Goal: Use online tool/utility: Utilize a website feature to perform a specific function

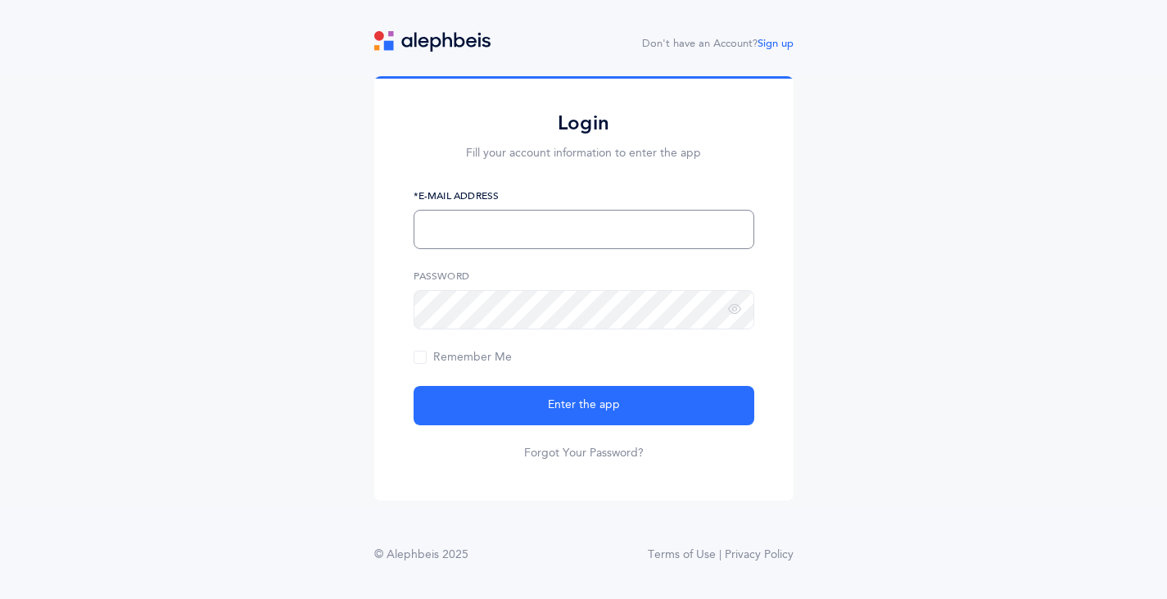
click at [558, 235] on input "text" at bounding box center [584, 229] width 341 height 39
type input "[EMAIL_ADDRESS][DOMAIN_NAME]"
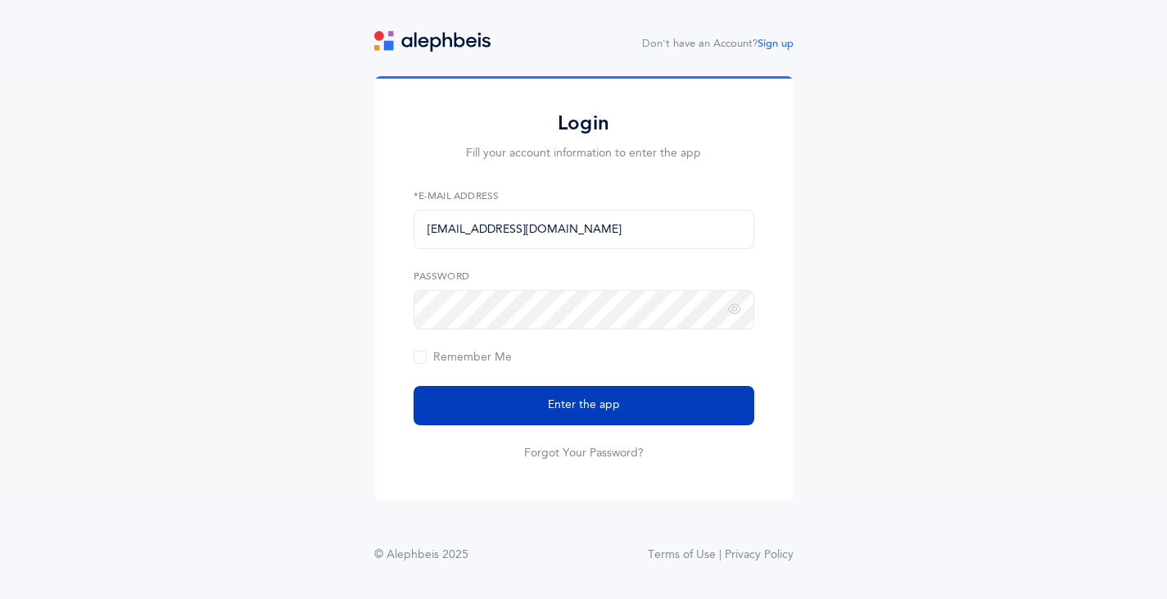
click at [555, 399] on button "Enter the app" at bounding box center [584, 405] width 341 height 39
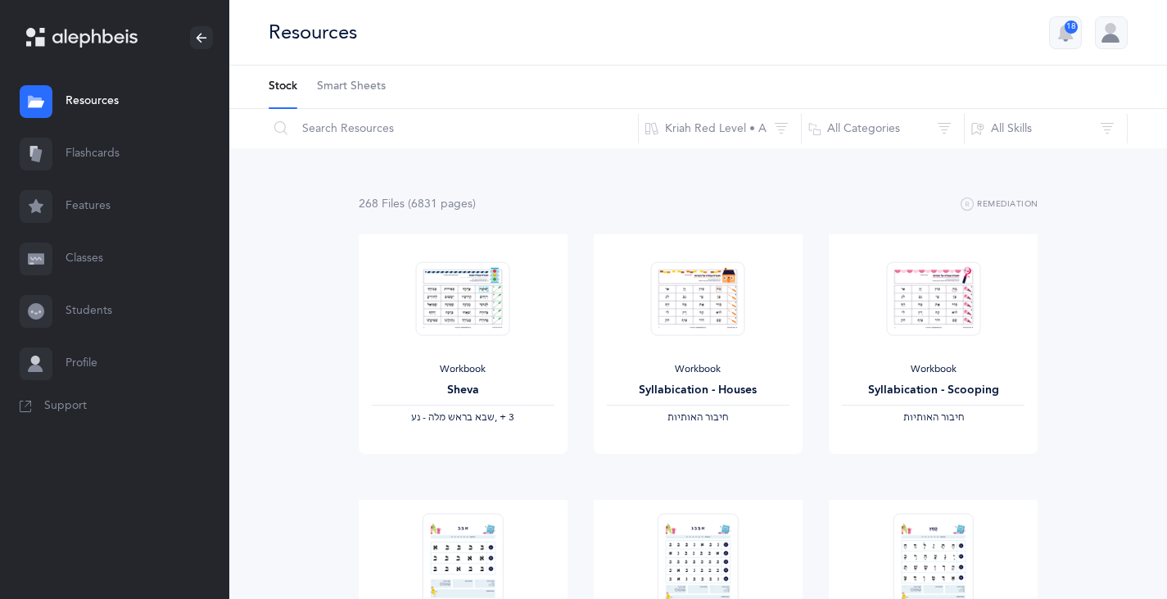
click at [93, 150] on link "Flashcards" at bounding box center [114, 154] width 229 height 52
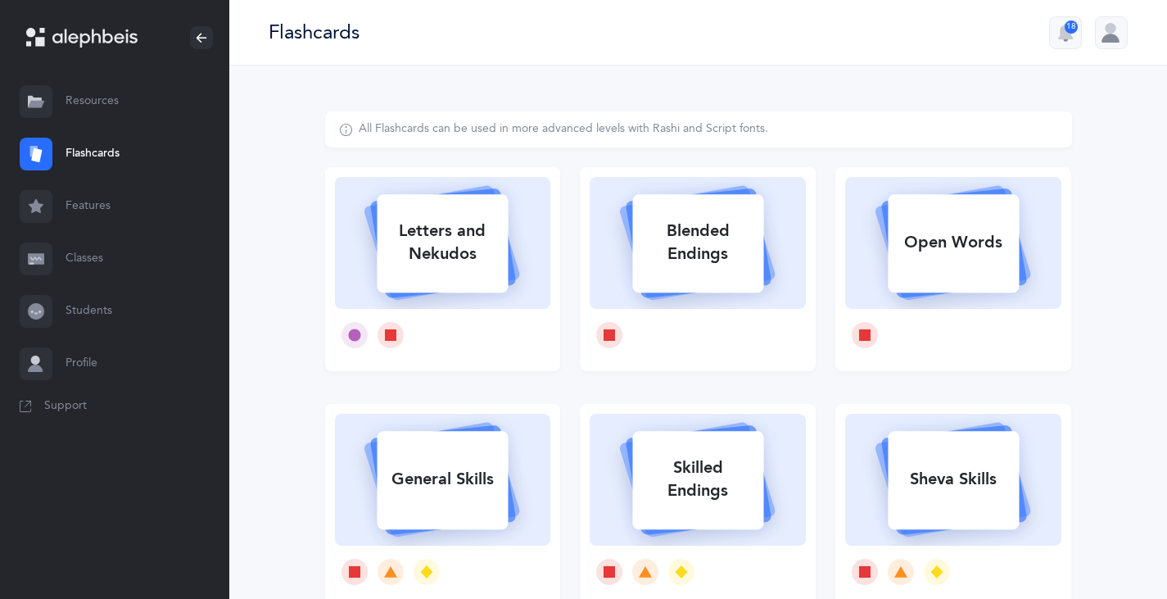
click at [450, 283] on rect at bounding box center [443, 243] width 131 height 98
select select
select select "single"
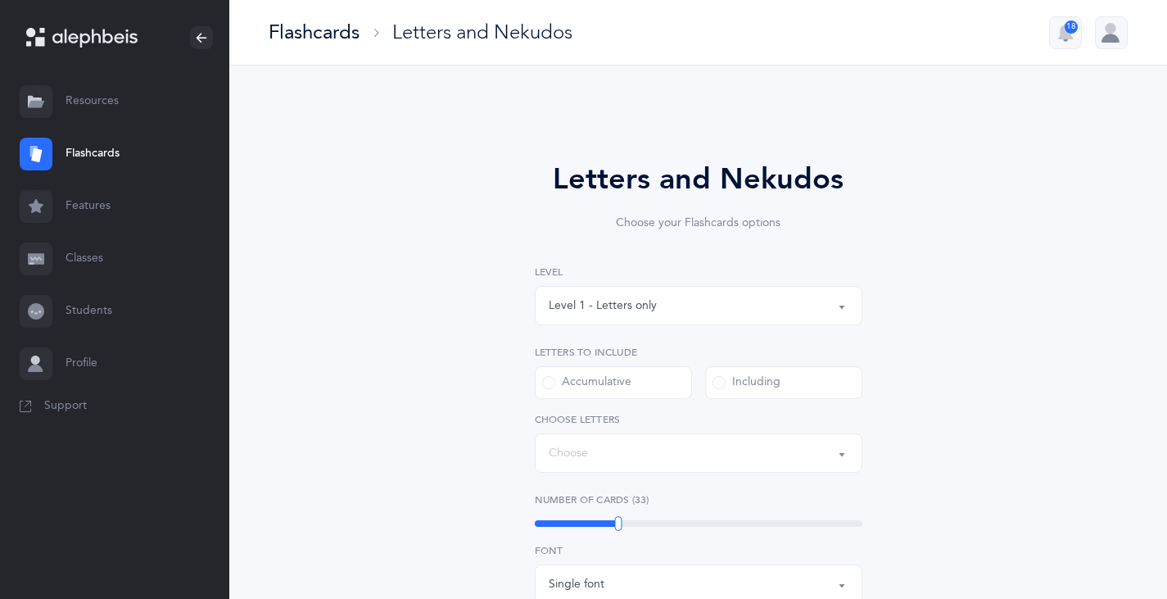
select select "27"
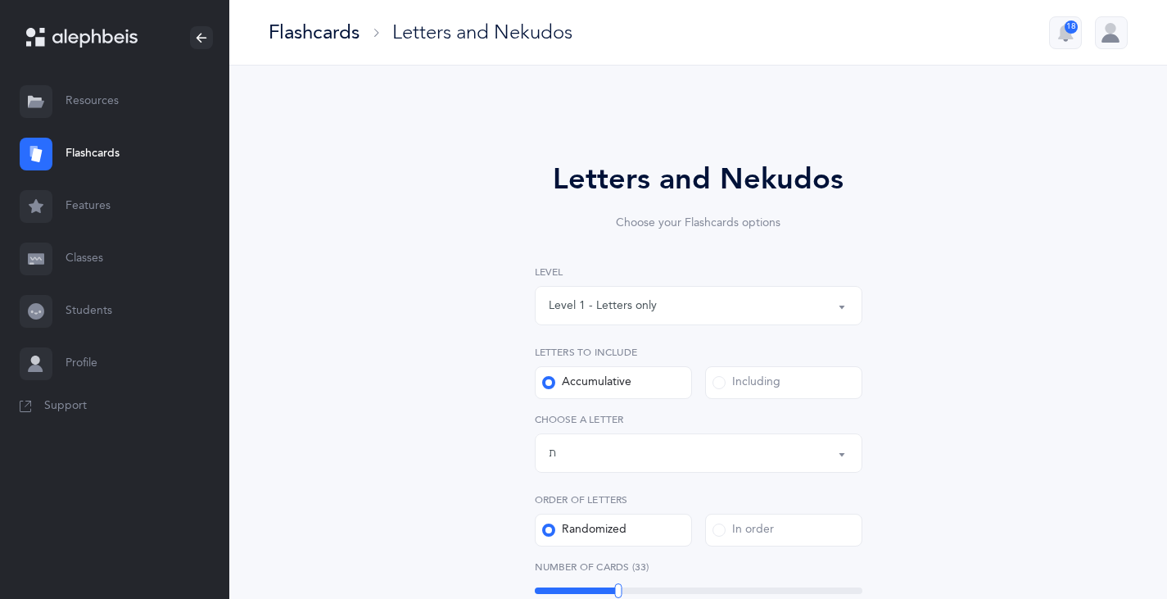
click at [838, 308] on button "Level 1 - Letters only" at bounding box center [699, 305] width 328 height 39
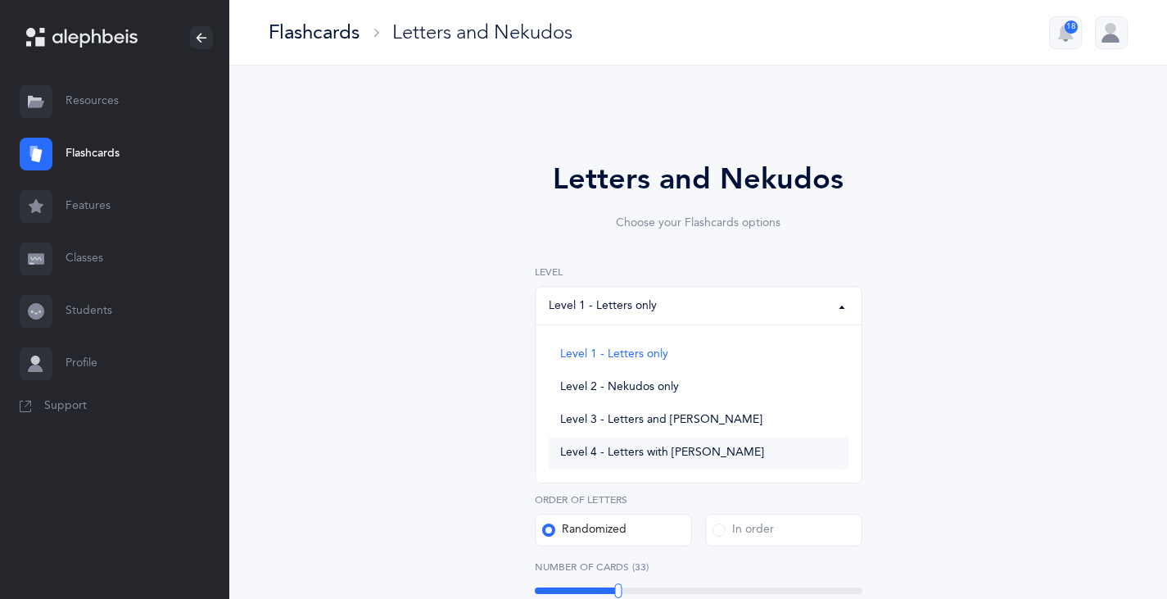
click at [632, 450] on span "Level 4 - Letters with [PERSON_NAME]" at bounding box center [662, 453] width 204 height 15
select select "4"
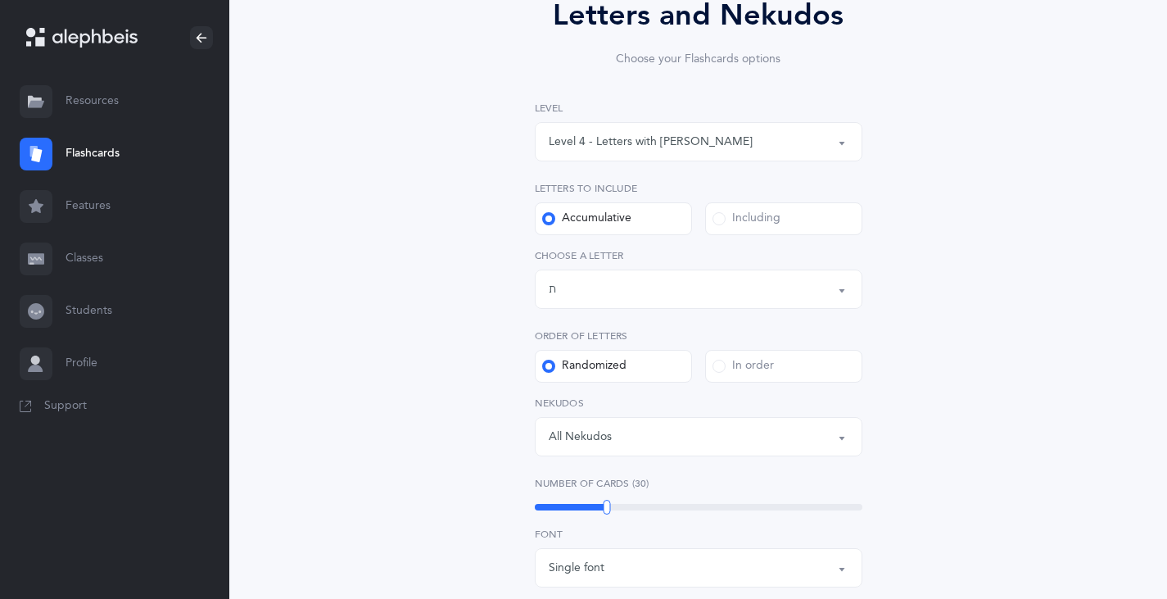
scroll to position [410, 0]
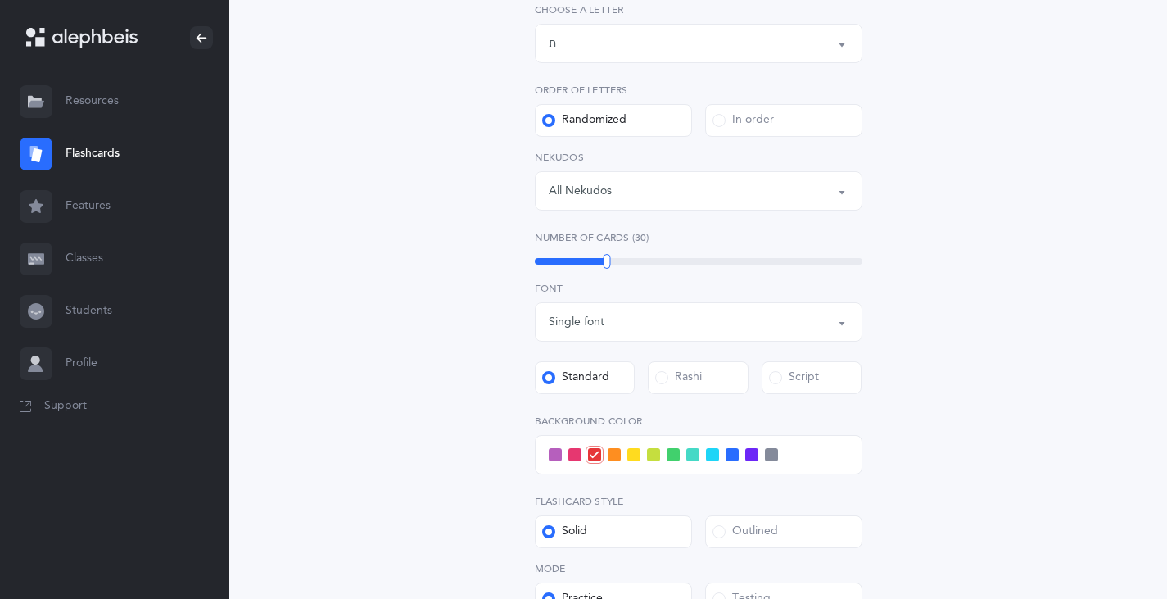
click at [844, 191] on button "All Nekudos" at bounding box center [699, 190] width 328 height 39
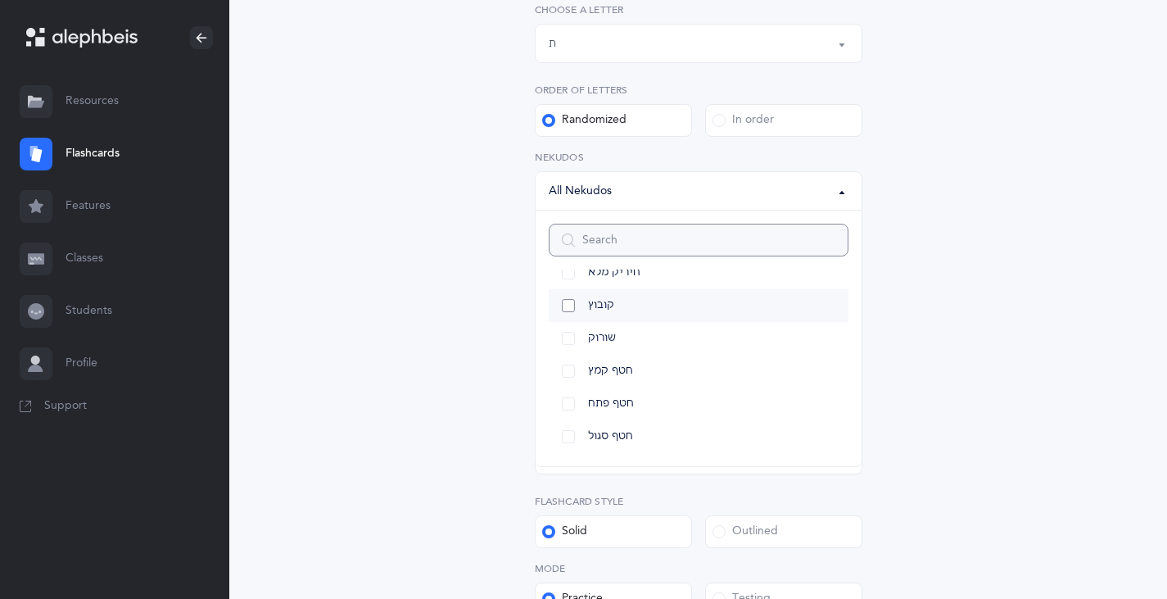
scroll to position [157, 0]
click at [564, 338] on link "חולם חסר" at bounding box center [699, 338] width 300 height 33
select select "33"
click at [571, 371] on link "חולם מלא" at bounding box center [699, 371] width 300 height 33
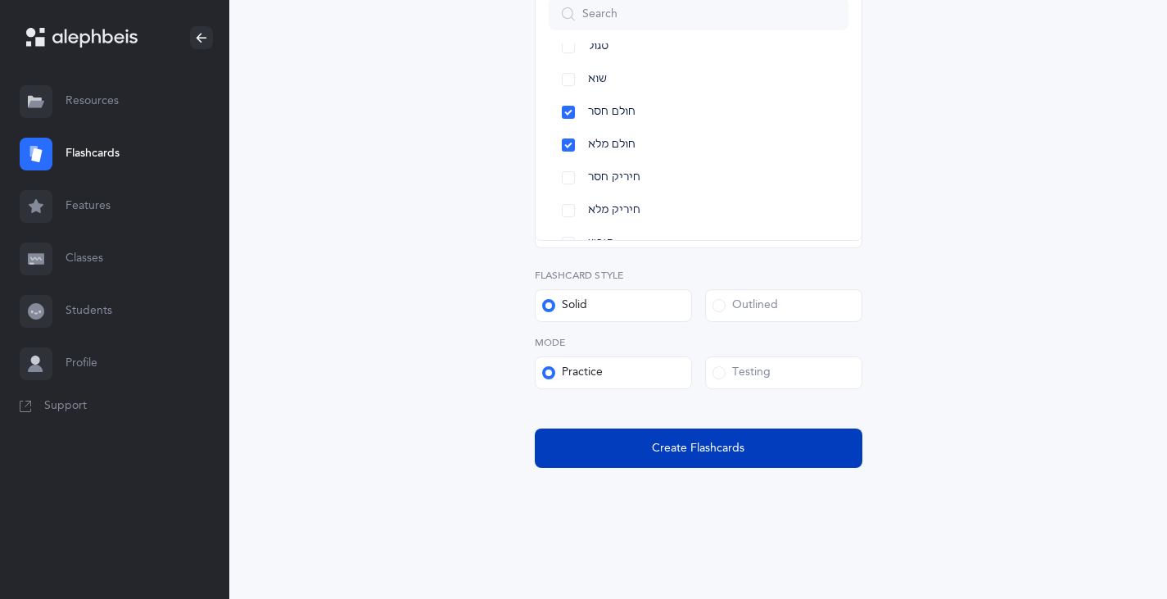
click at [663, 451] on span "Create Flashcards" at bounding box center [698, 448] width 93 height 17
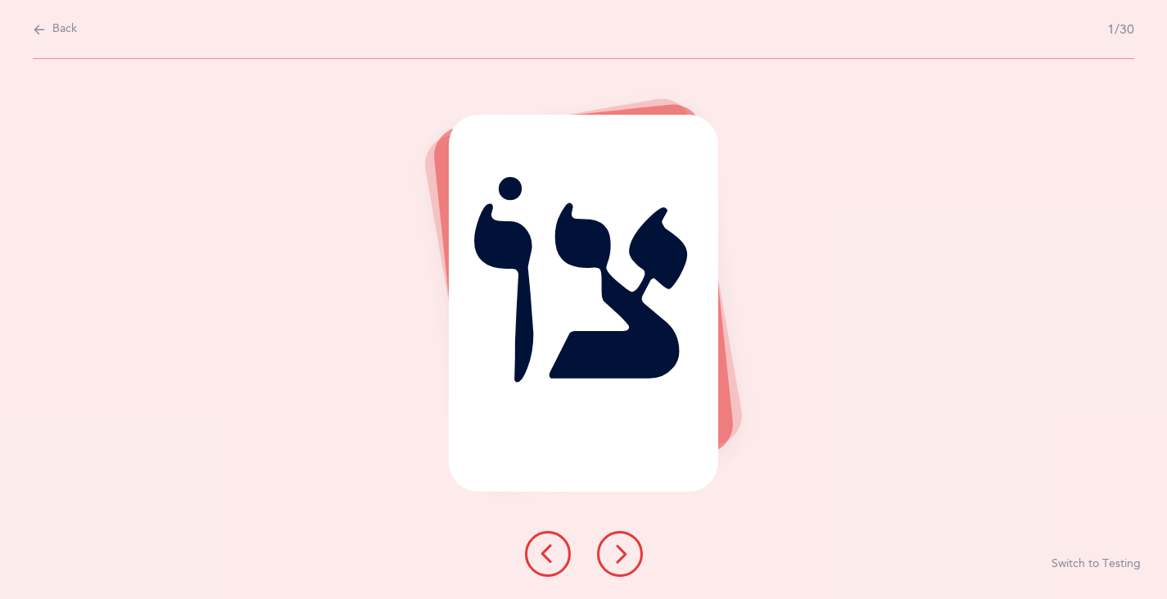
scroll to position [0, 0]
click at [620, 554] on icon at bounding box center [626, 554] width 20 height 20
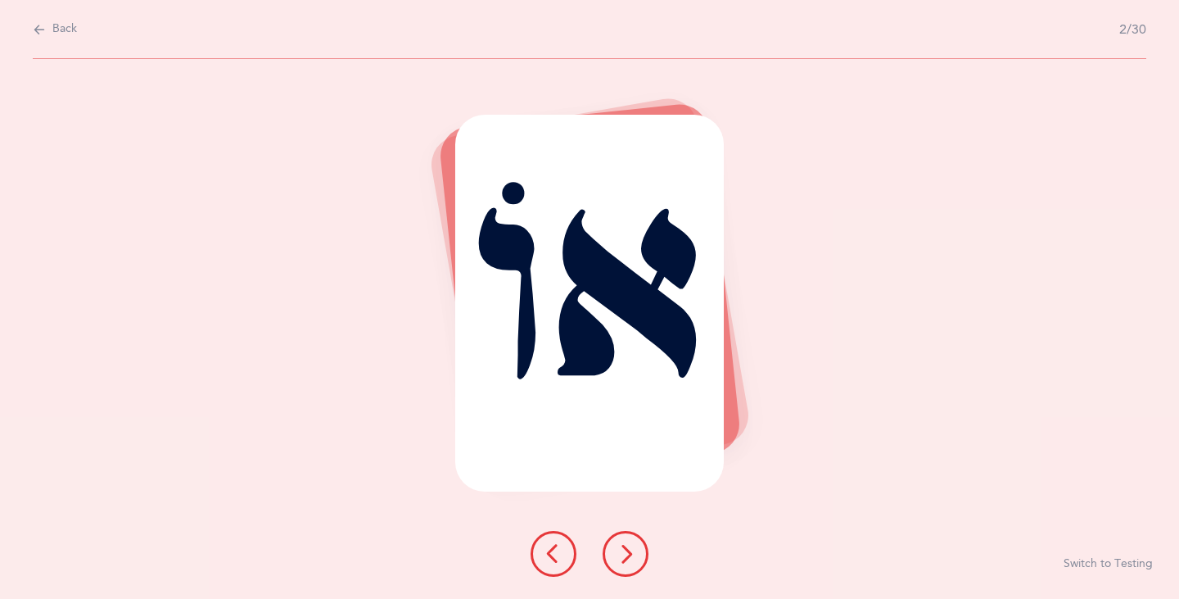
click at [620, 554] on icon at bounding box center [626, 554] width 20 height 20
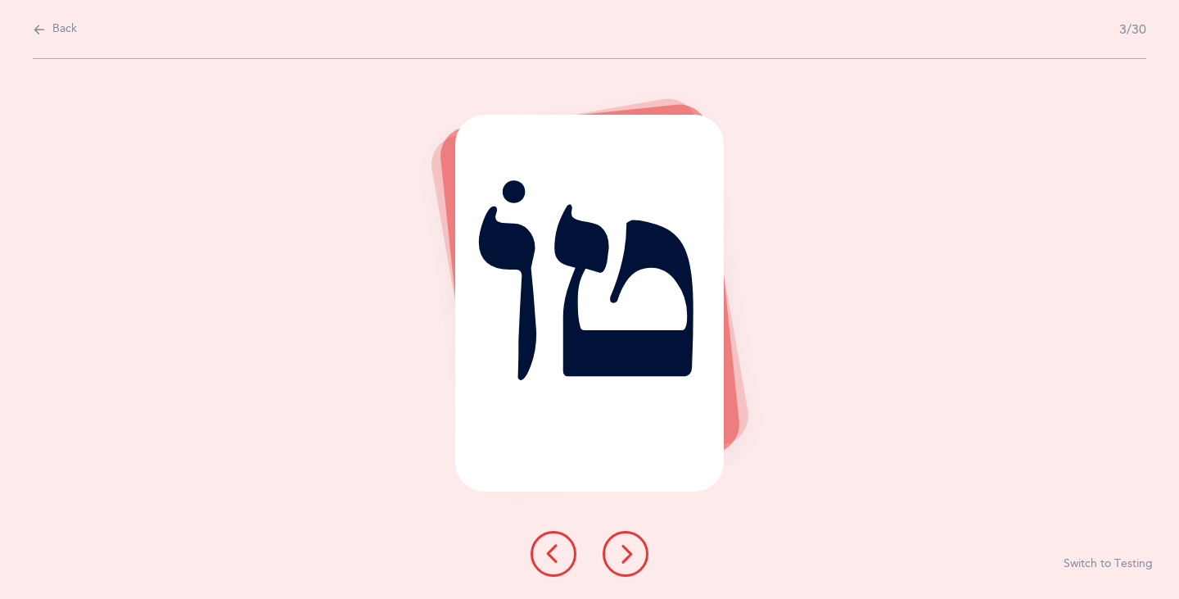
click at [620, 554] on icon at bounding box center [626, 554] width 20 height 20
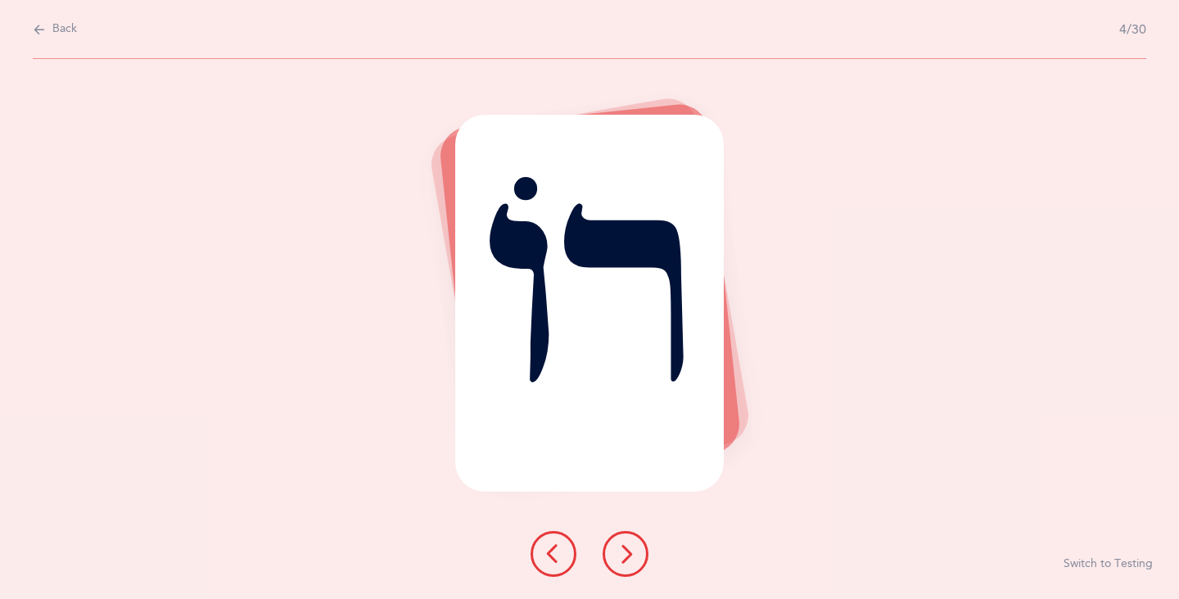
click at [620, 554] on icon at bounding box center [626, 554] width 20 height 20
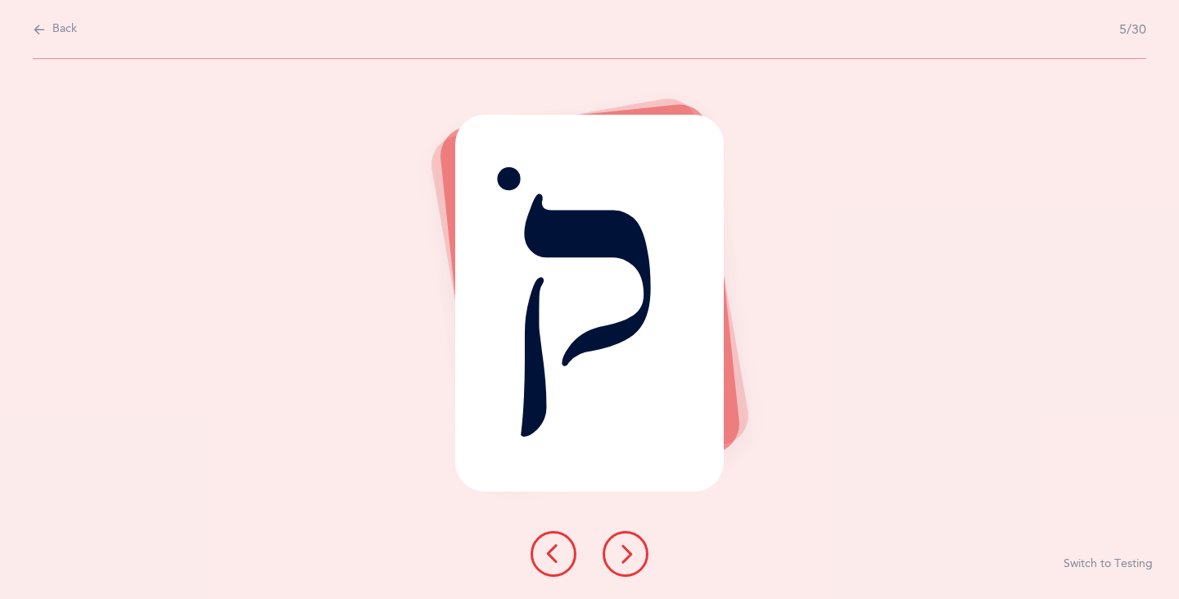
click at [620, 554] on icon at bounding box center [626, 554] width 20 height 20
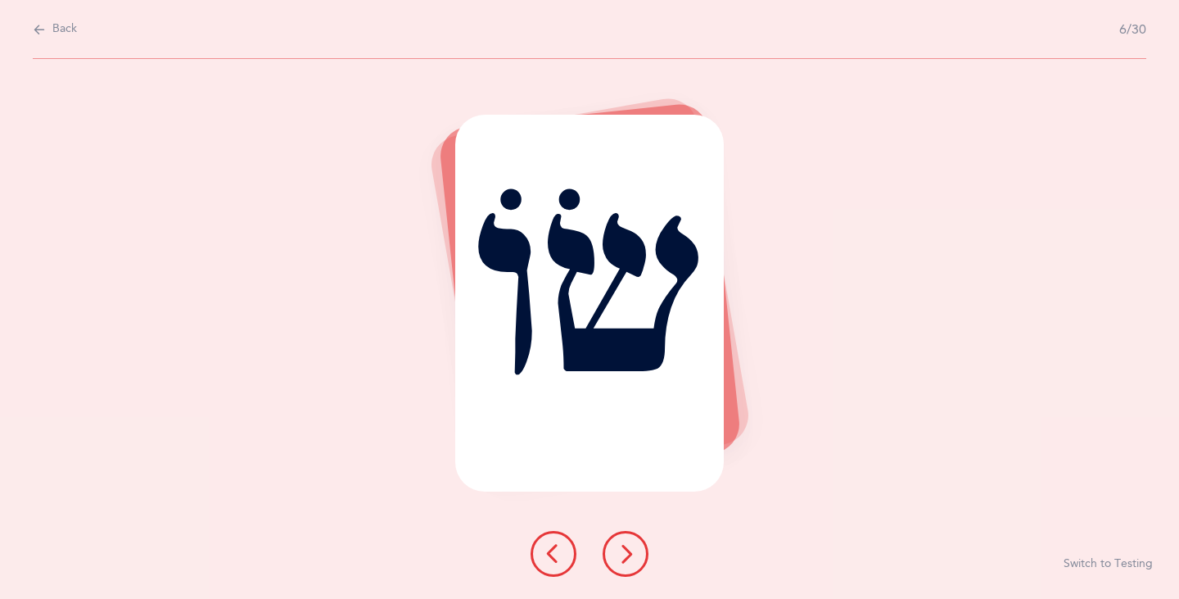
click at [620, 554] on icon at bounding box center [626, 554] width 20 height 20
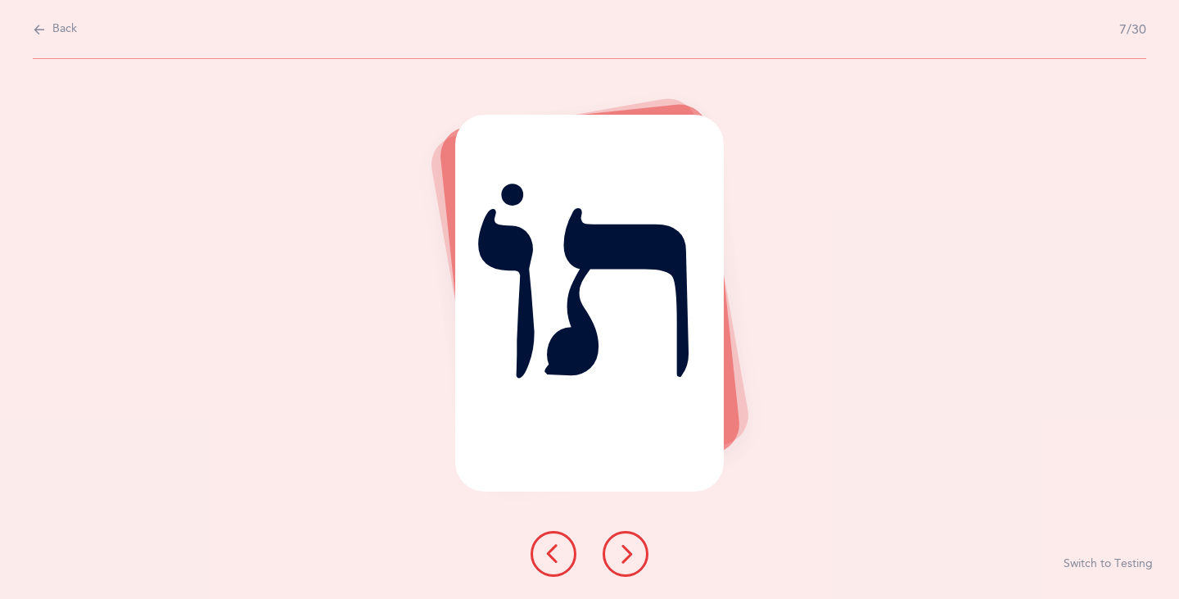
click at [619, 553] on icon at bounding box center [626, 554] width 20 height 20
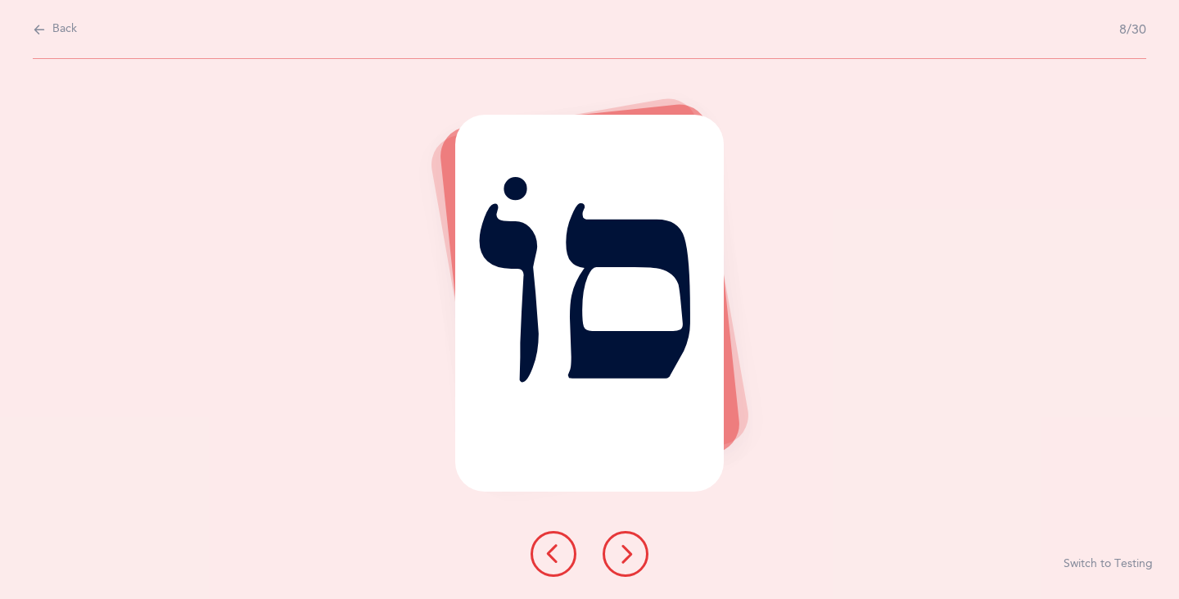
click at [619, 553] on icon at bounding box center [626, 554] width 20 height 20
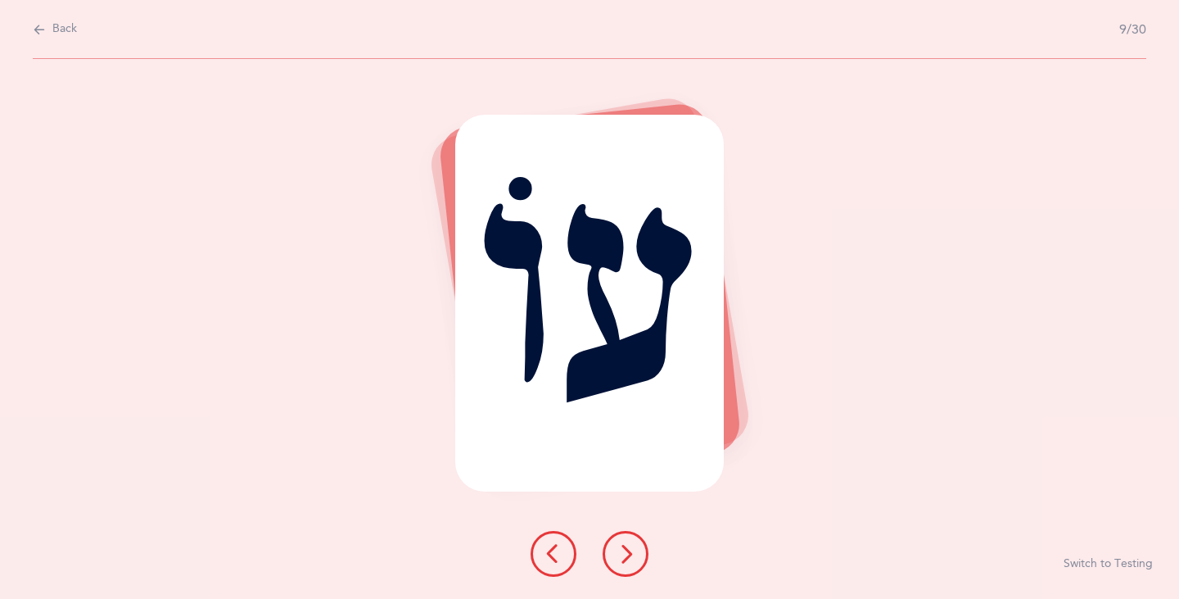
click at [619, 553] on icon at bounding box center [626, 554] width 20 height 20
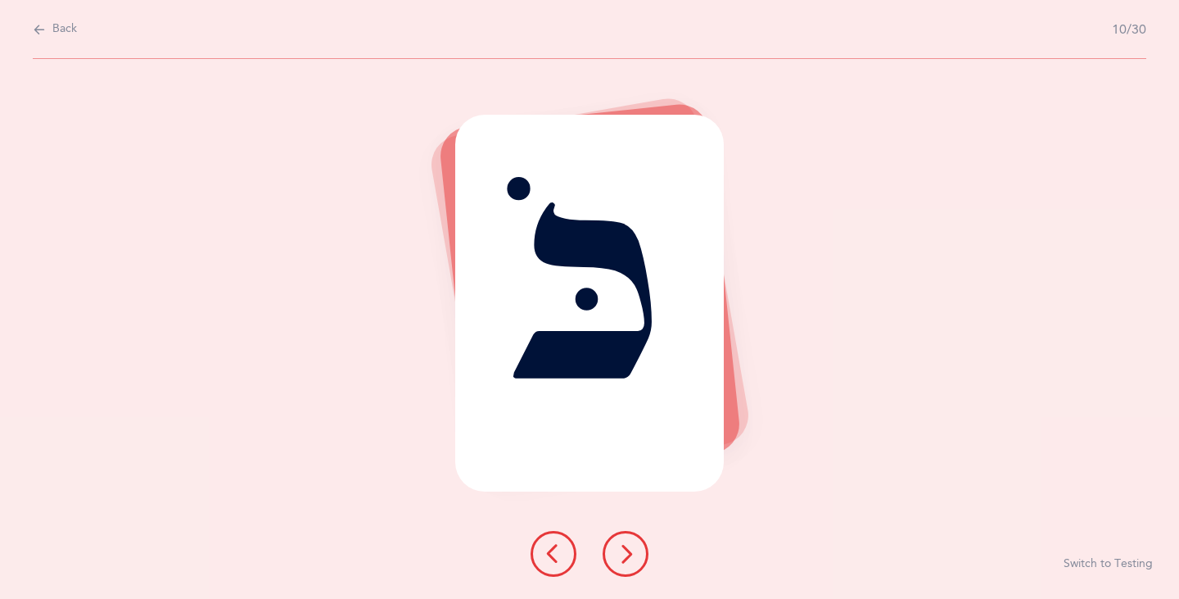
click at [619, 553] on icon at bounding box center [626, 554] width 20 height 20
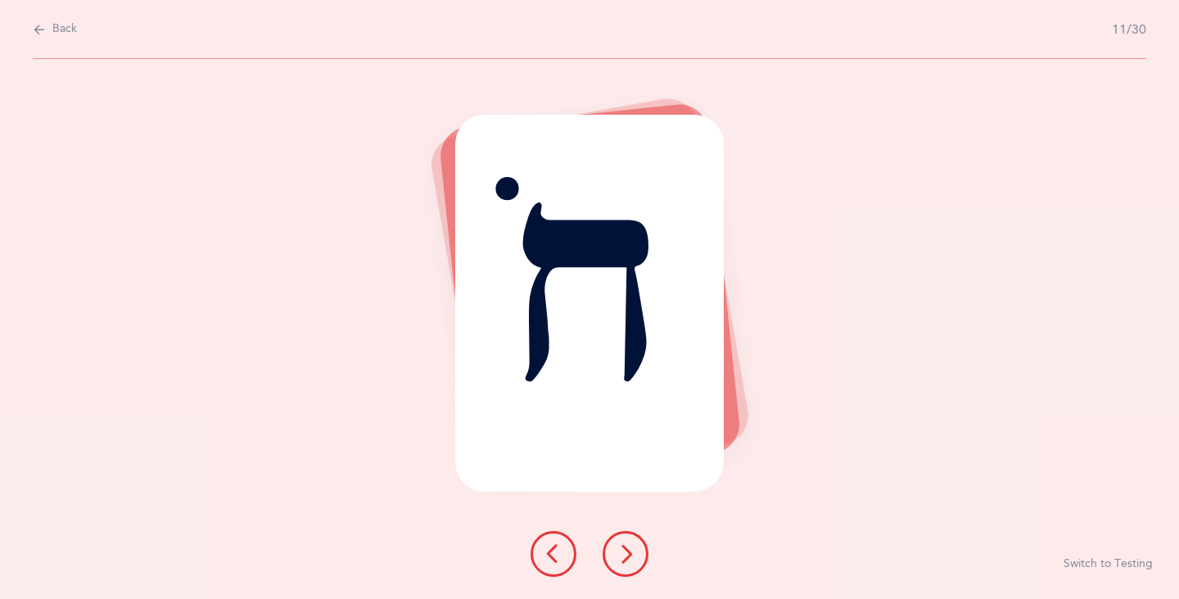
click at [619, 554] on icon at bounding box center [626, 554] width 20 height 20
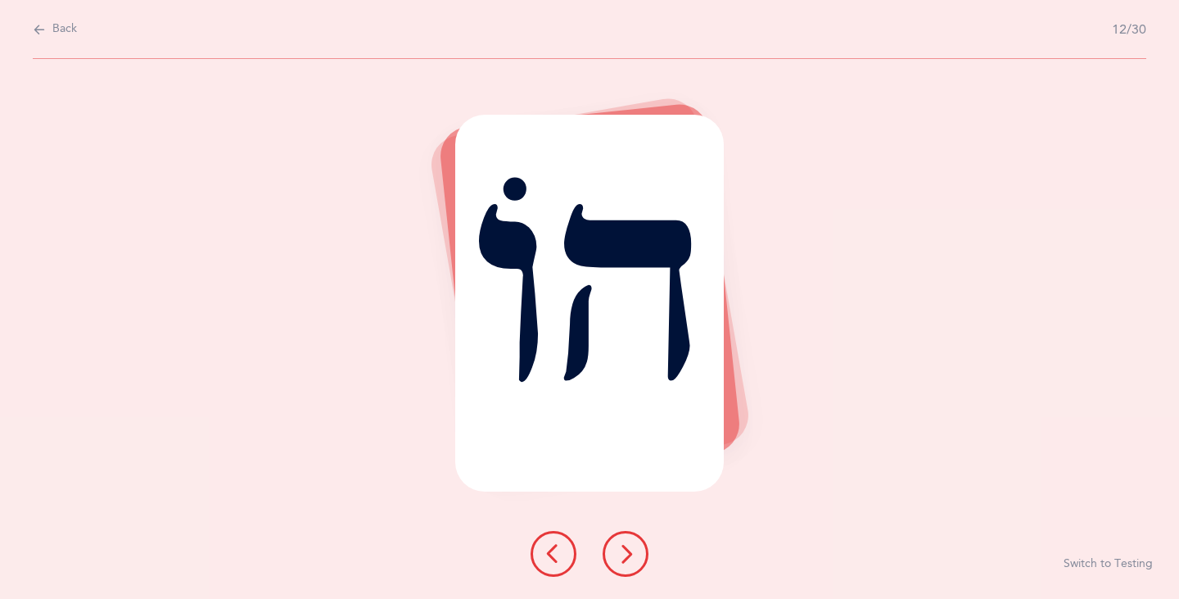
click at [626, 564] on button at bounding box center [626, 554] width 46 height 46
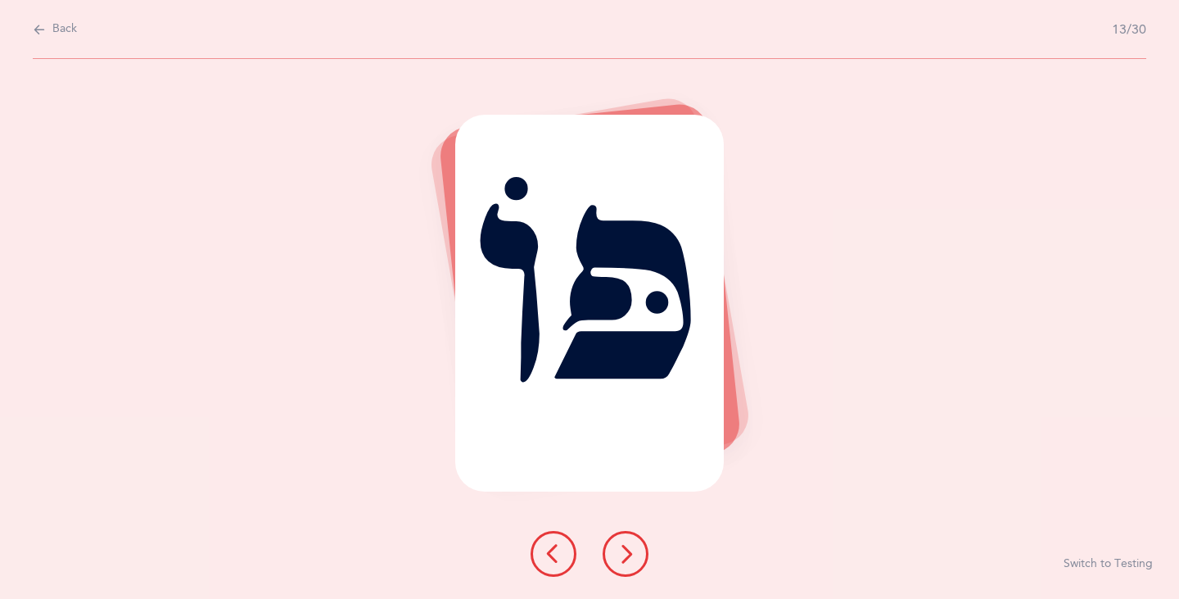
click at [626, 564] on button at bounding box center [626, 554] width 46 height 46
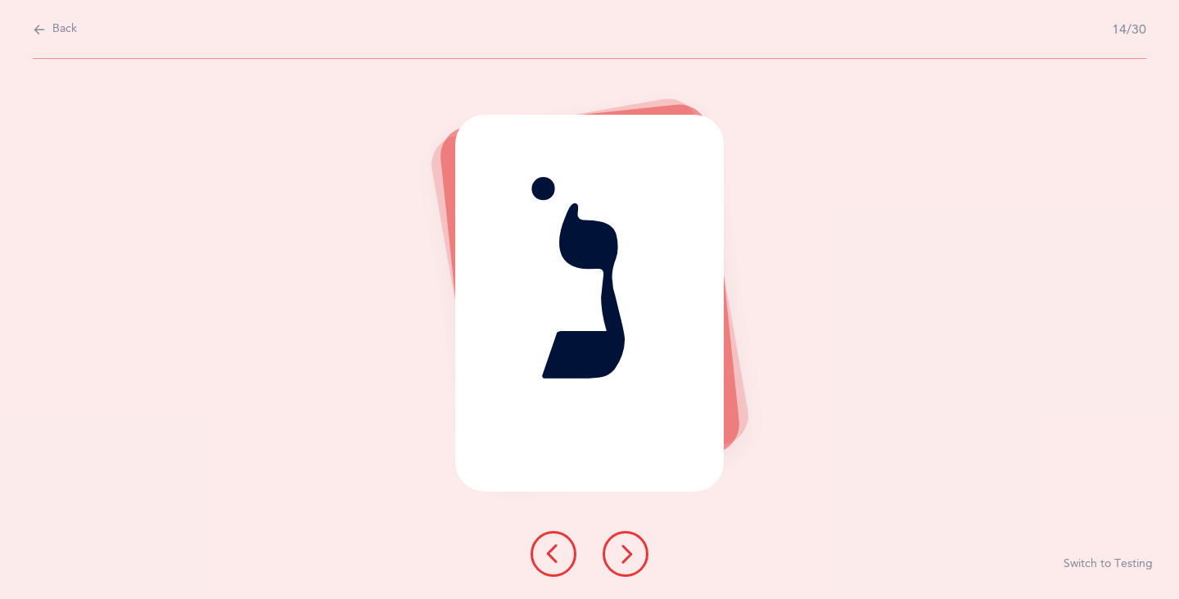
click at [624, 563] on icon at bounding box center [626, 554] width 20 height 20
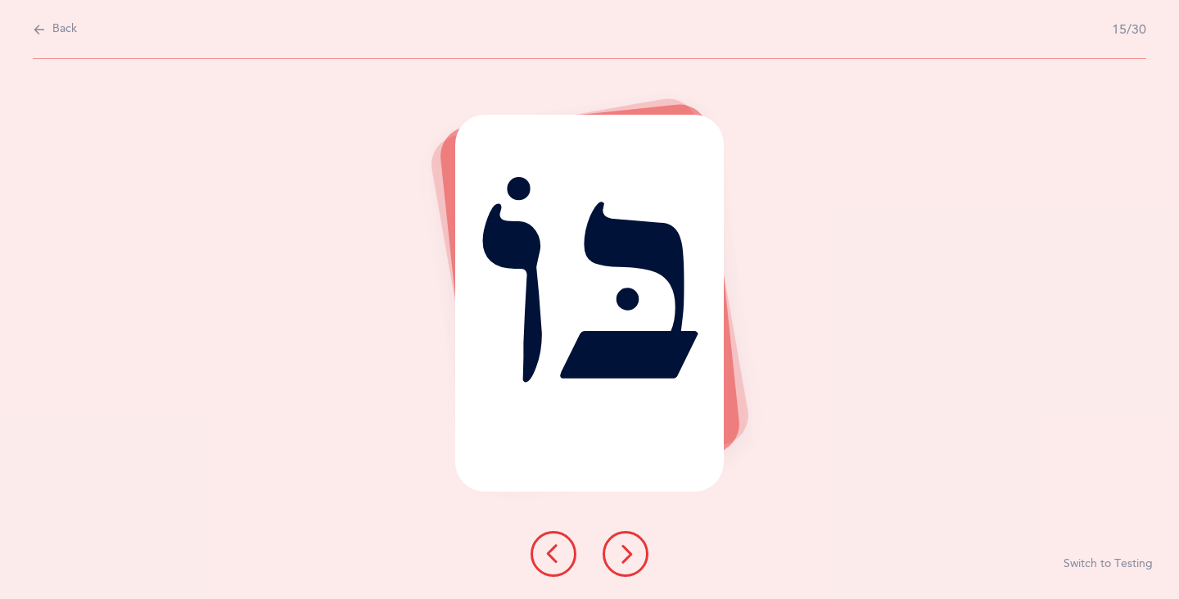
click at [624, 563] on icon at bounding box center [626, 554] width 20 height 20
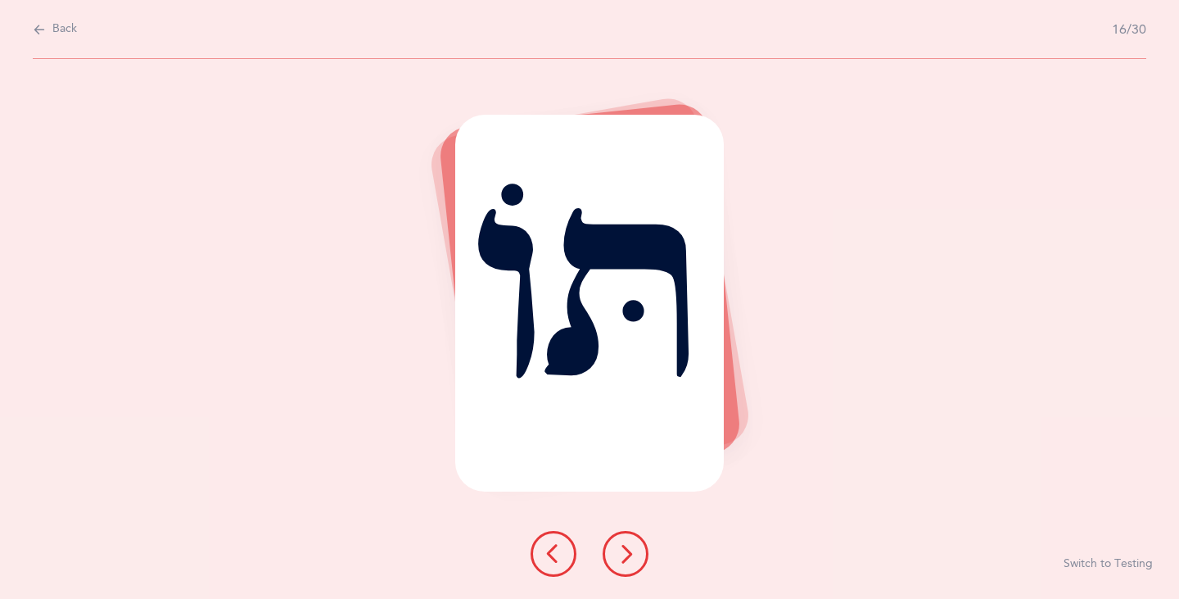
click at [623, 560] on icon at bounding box center [626, 554] width 20 height 20
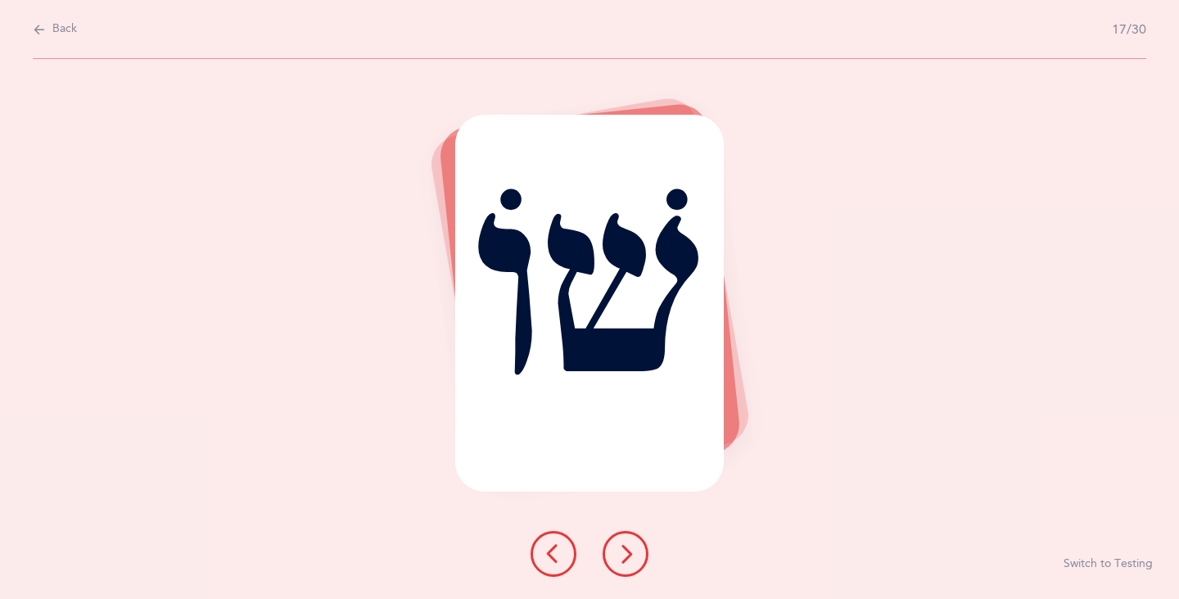
click at [621, 558] on icon at bounding box center [626, 554] width 20 height 20
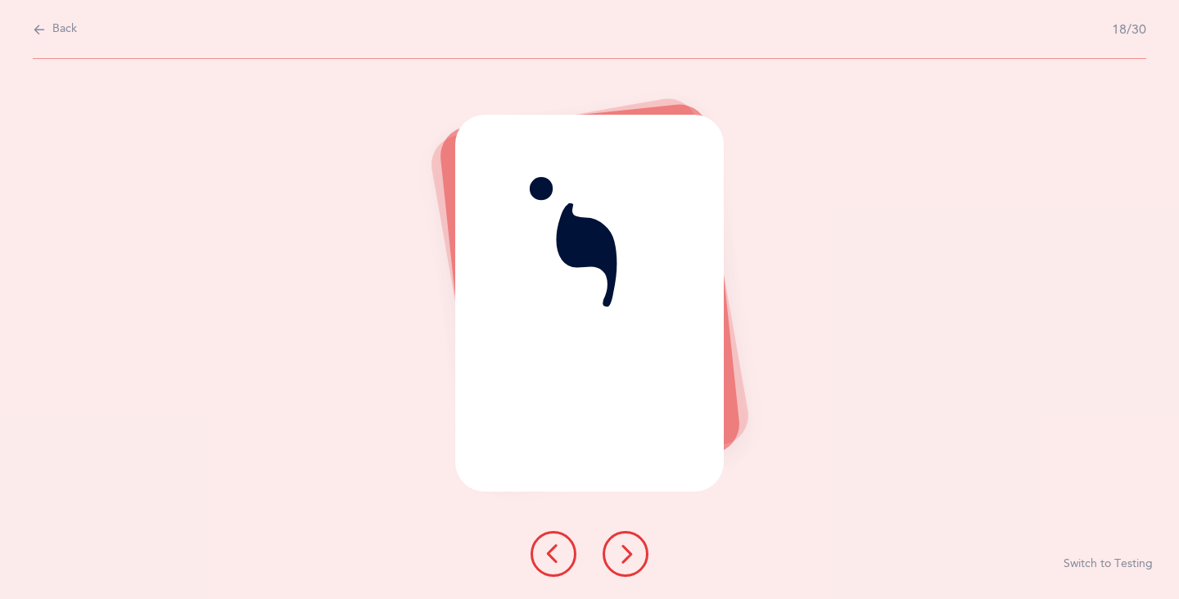
click at [621, 558] on icon at bounding box center [626, 554] width 20 height 20
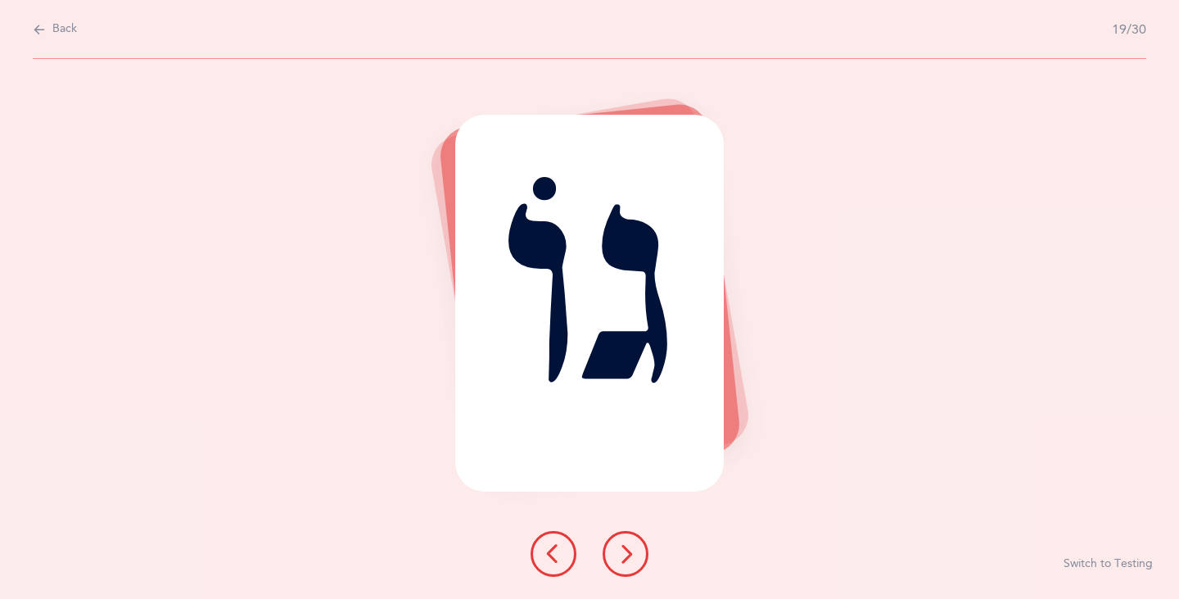
click at [621, 558] on icon at bounding box center [626, 554] width 20 height 20
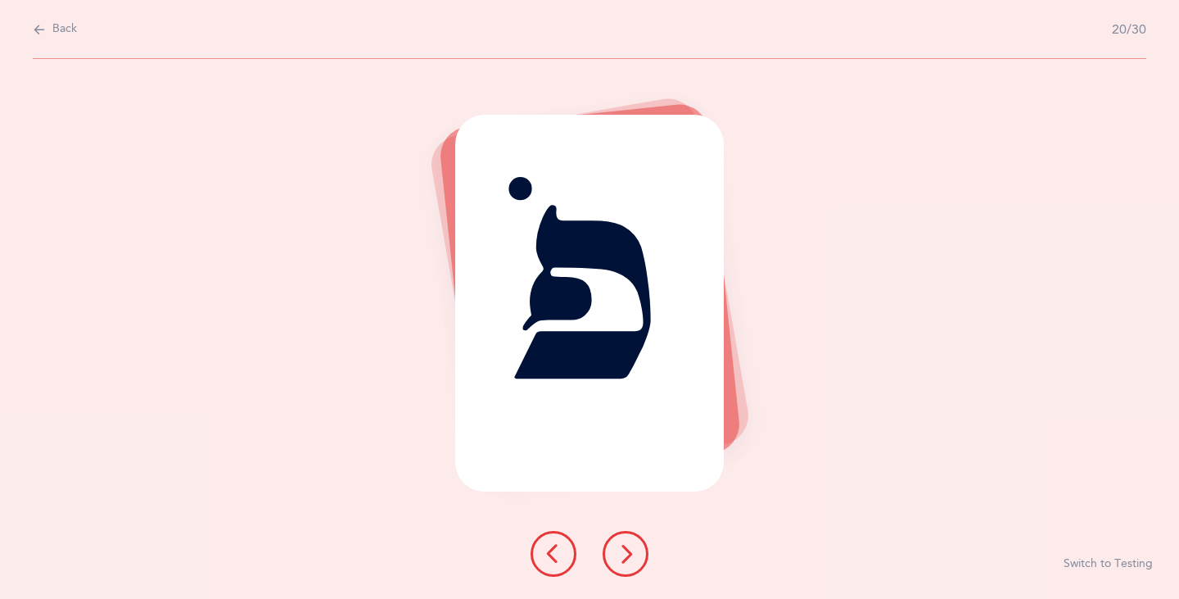
click at [621, 558] on icon at bounding box center [626, 554] width 20 height 20
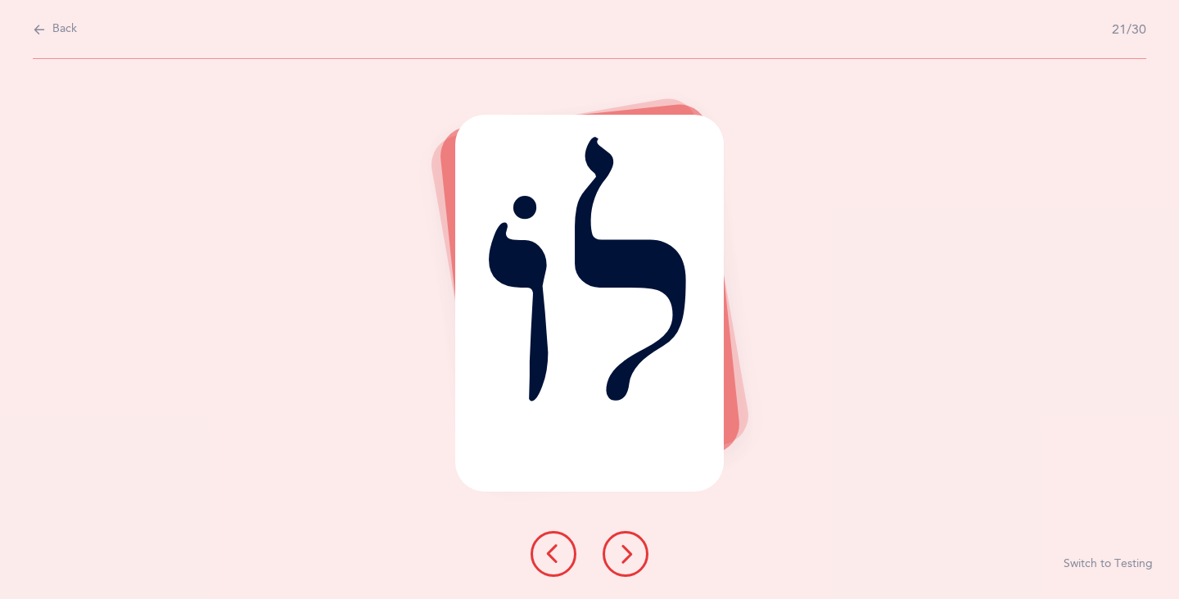
click at [621, 558] on icon at bounding box center [626, 554] width 20 height 20
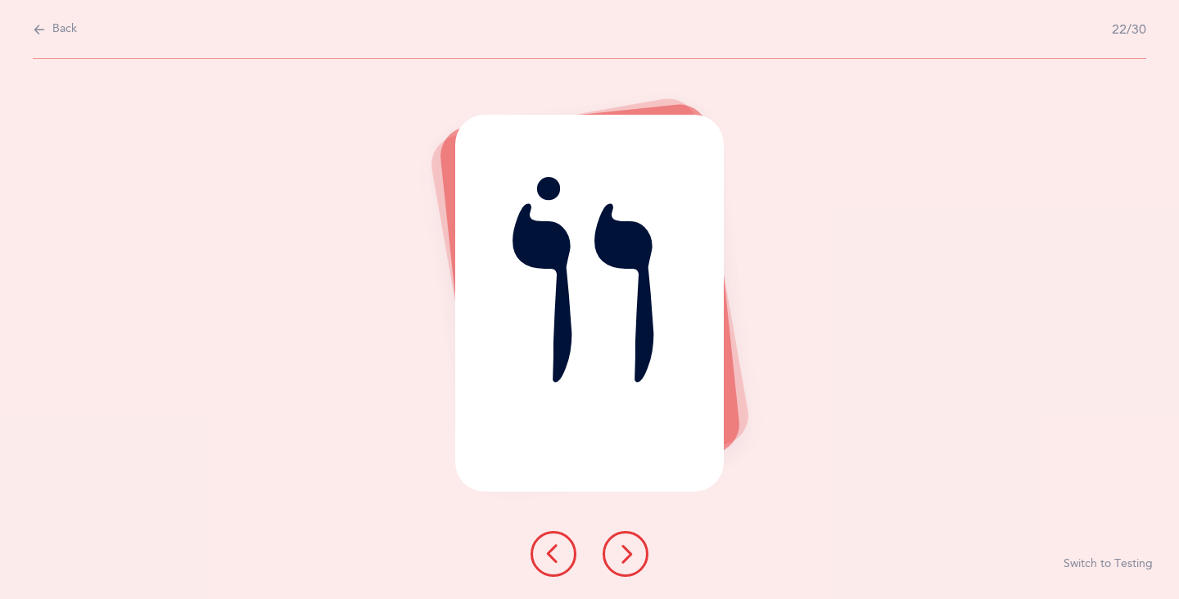
click at [621, 558] on icon at bounding box center [626, 554] width 20 height 20
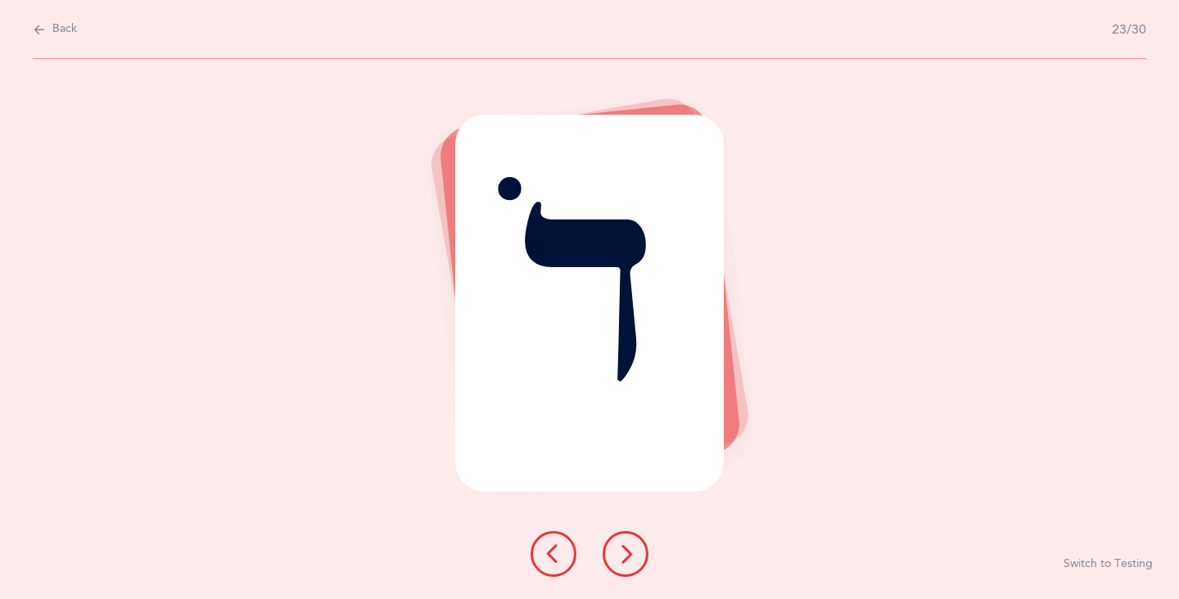
click at [621, 558] on icon at bounding box center [626, 554] width 20 height 20
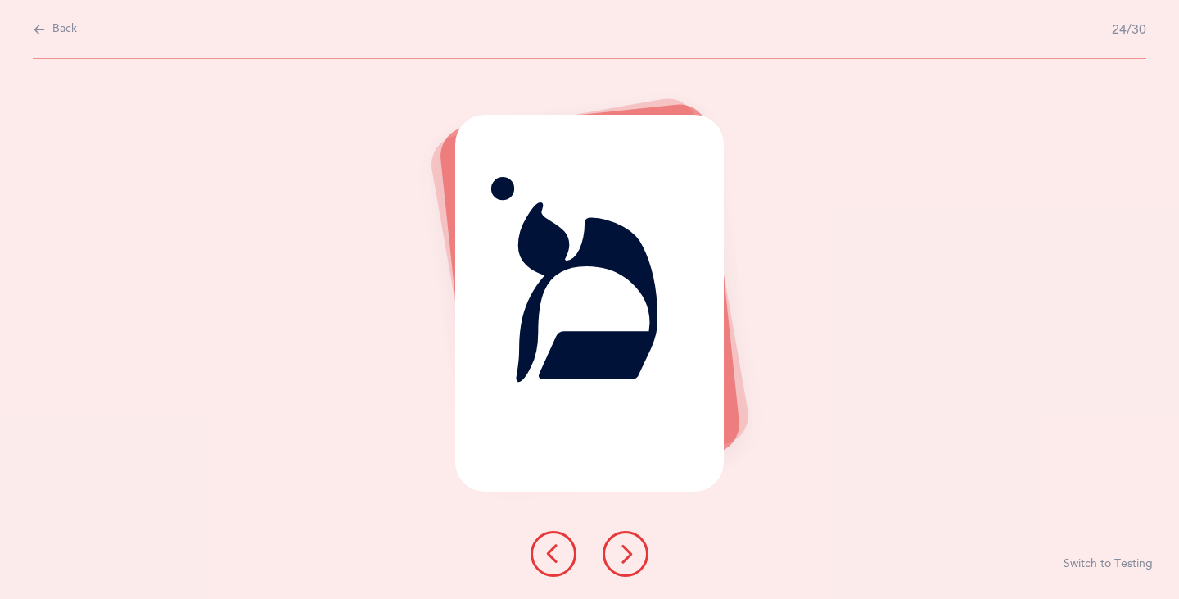
click at [621, 558] on icon at bounding box center [626, 554] width 20 height 20
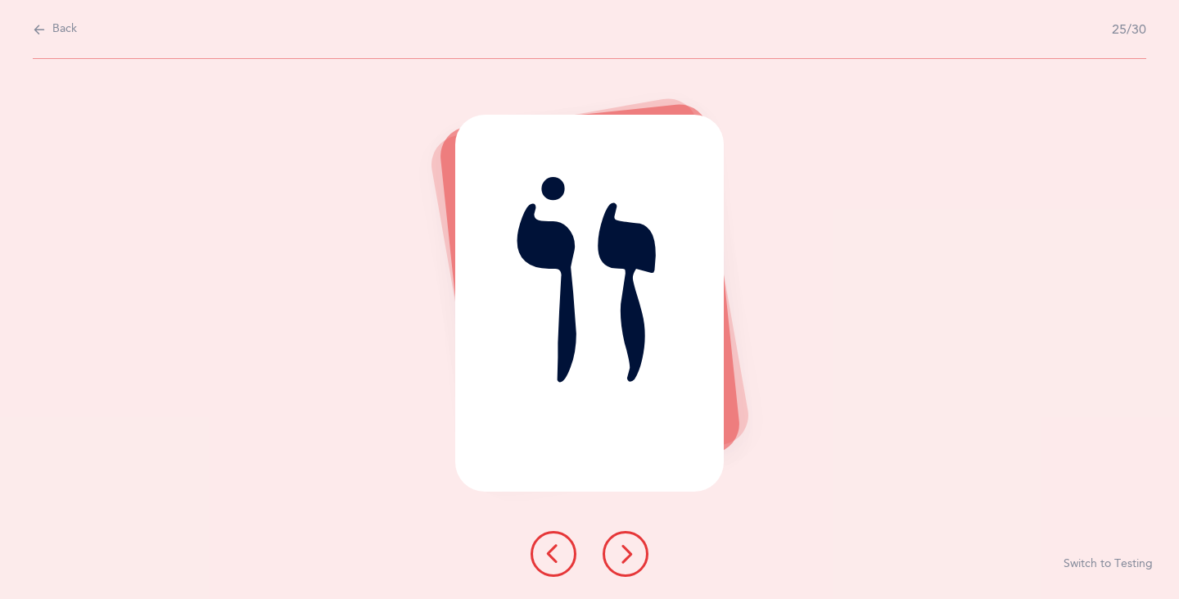
click at [621, 558] on icon at bounding box center [626, 554] width 20 height 20
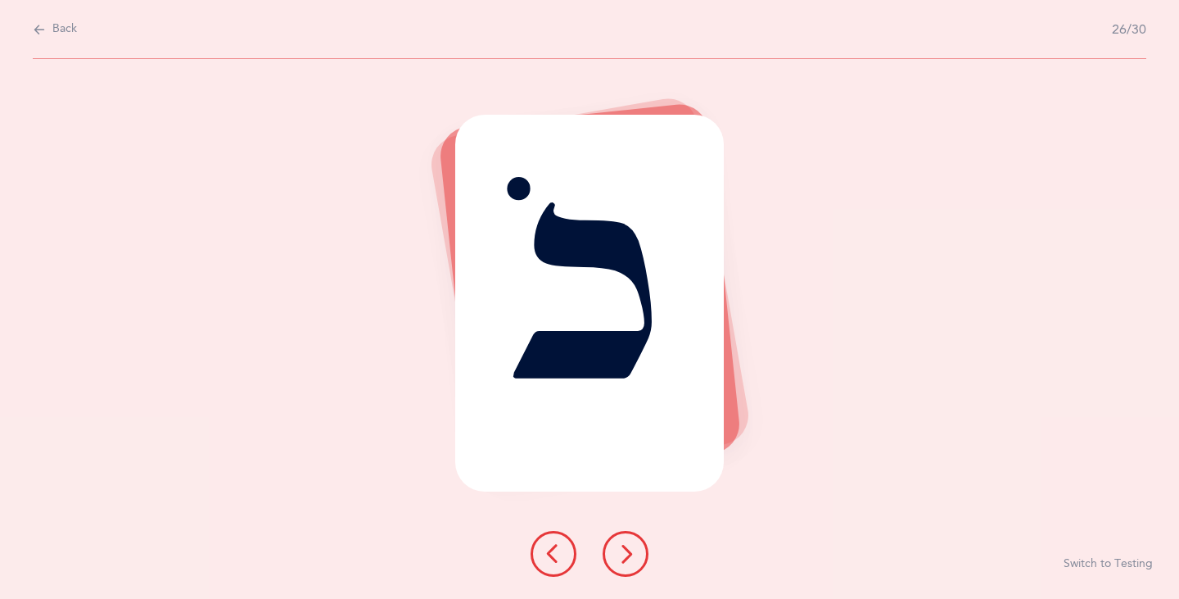
click at [621, 558] on icon at bounding box center [626, 554] width 20 height 20
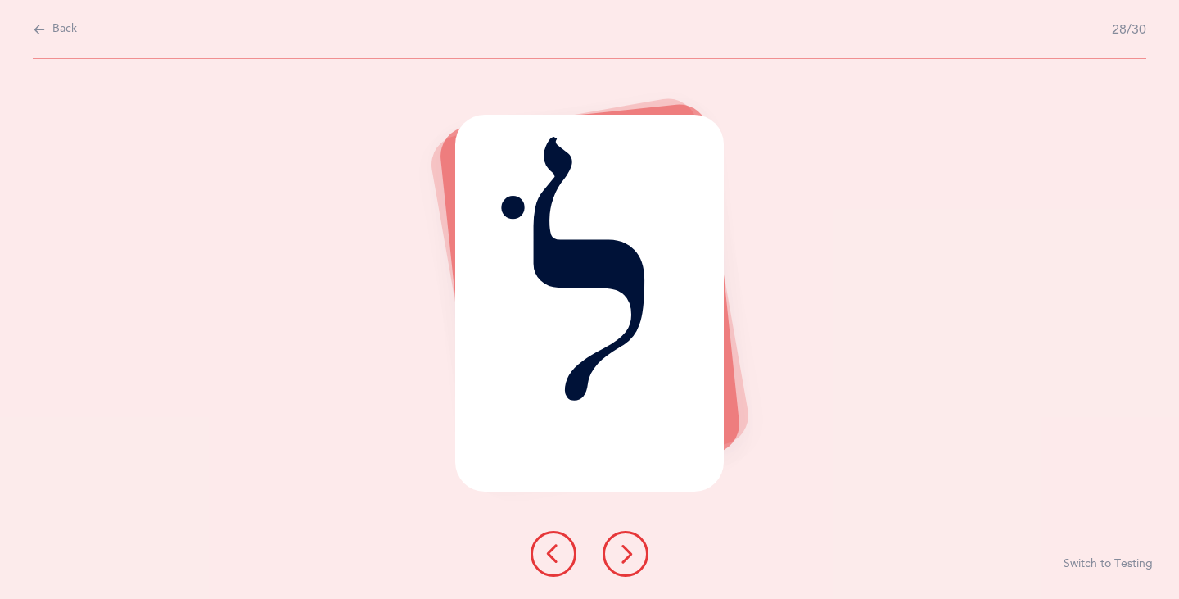
click at [621, 558] on icon at bounding box center [626, 554] width 20 height 20
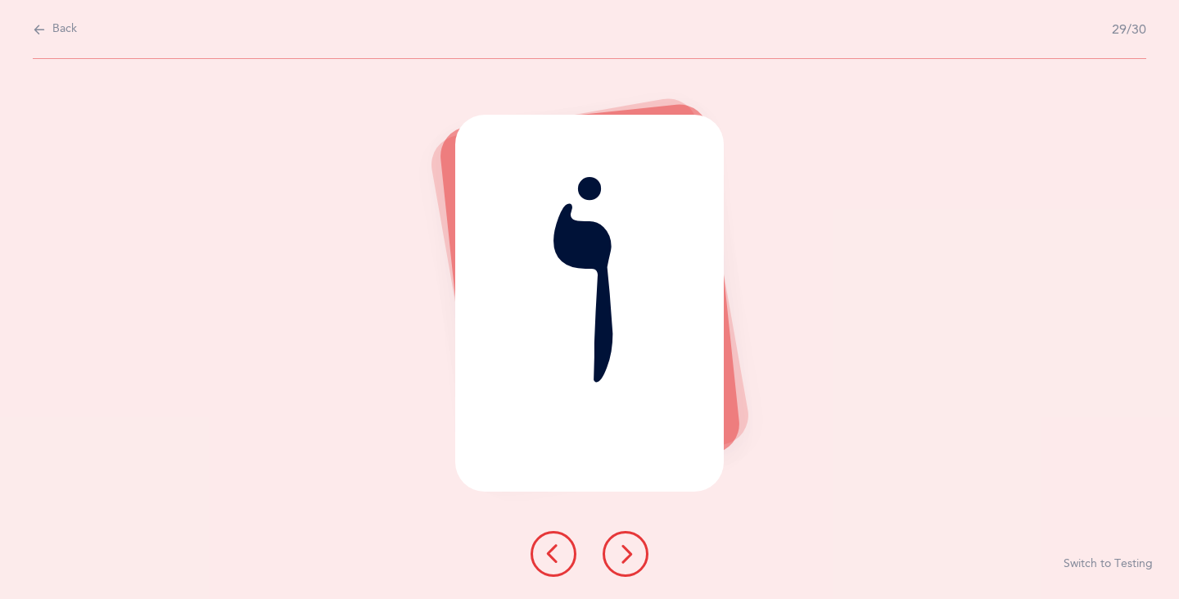
click at [621, 558] on icon at bounding box center [626, 554] width 20 height 20
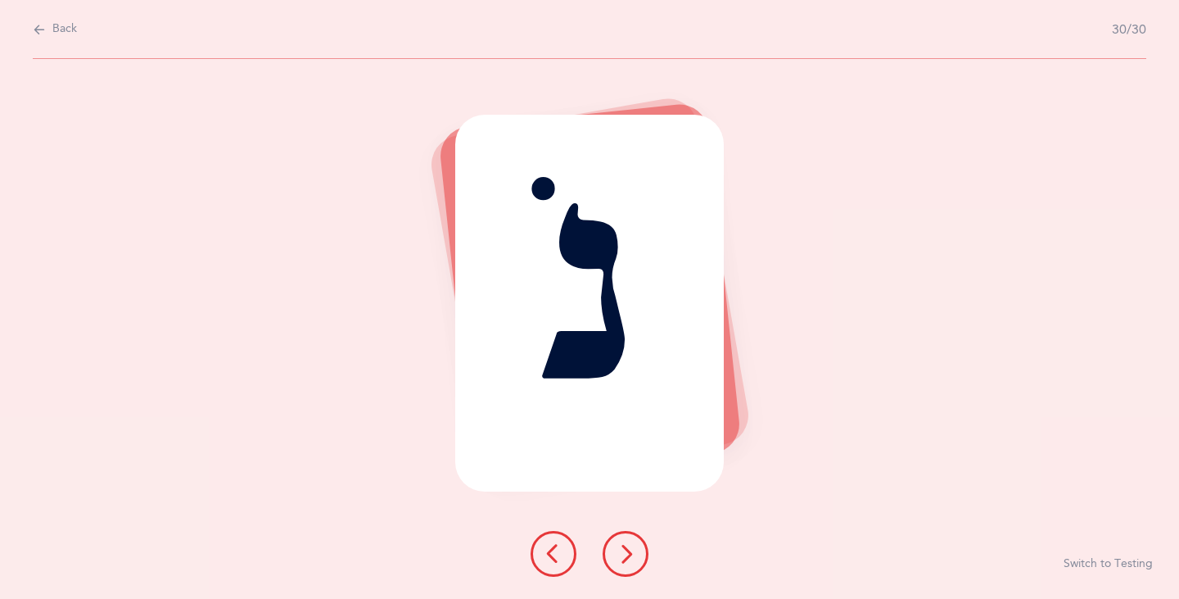
click at [621, 558] on icon at bounding box center [626, 554] width 20 height 20
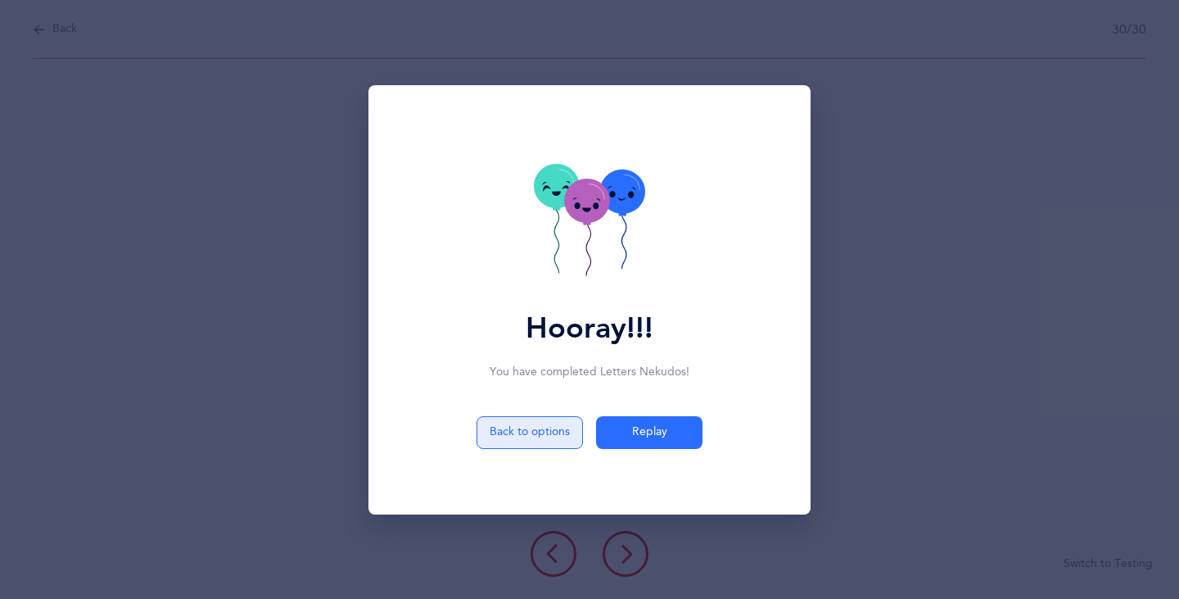
click at [526, 437] on button "Back to options" at bounding box center [530, 432] width 106 height 33
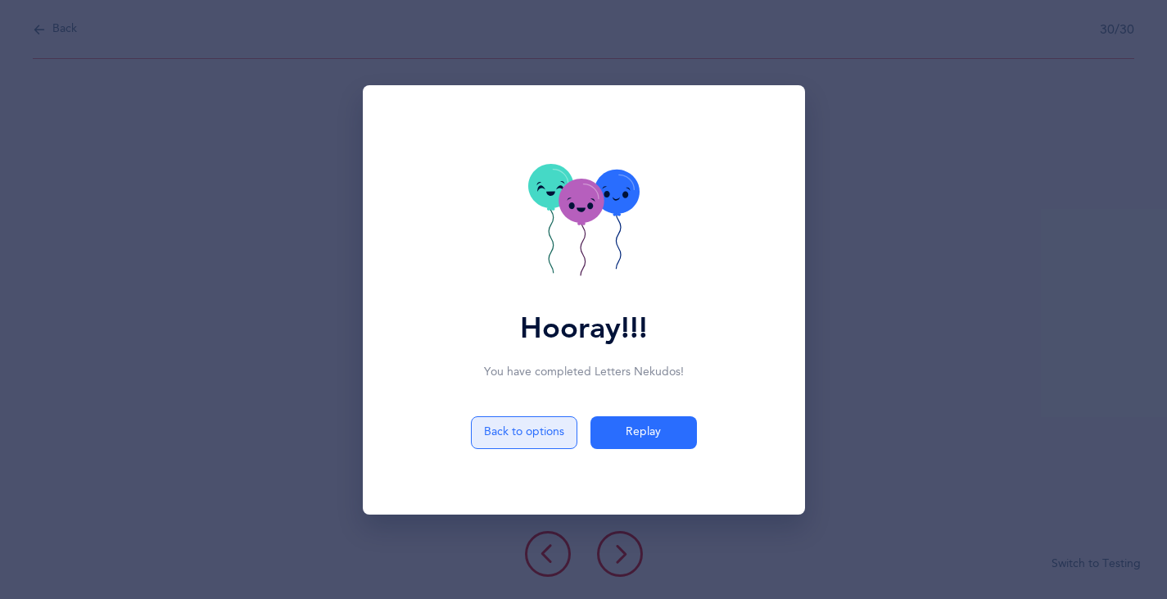
select select "4"
select select "27"
select select "33"
select select "single"
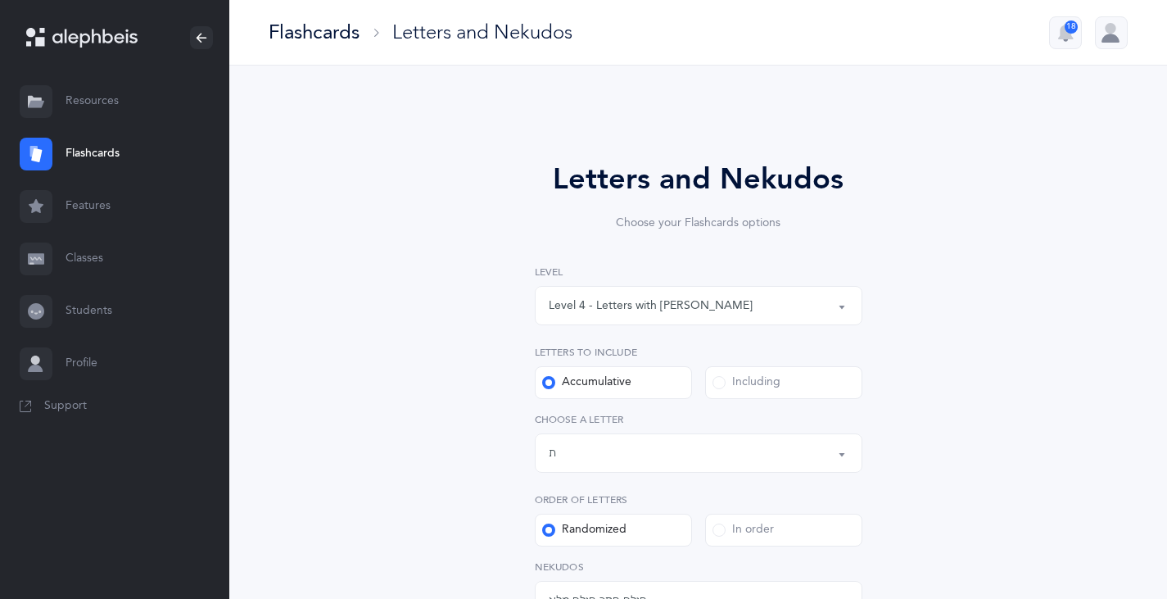
scroll to position [69, 0]
click at [91, 150] on link "Flashcards" at bounding box center [114, 154] width 229 height 52
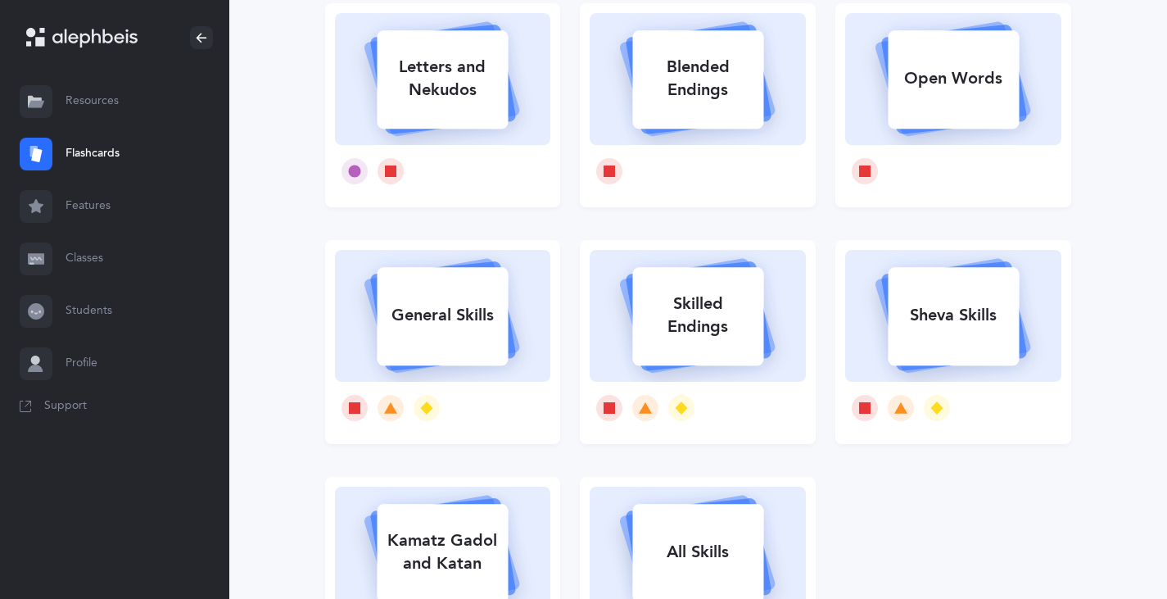
scroll to position [328, 0]
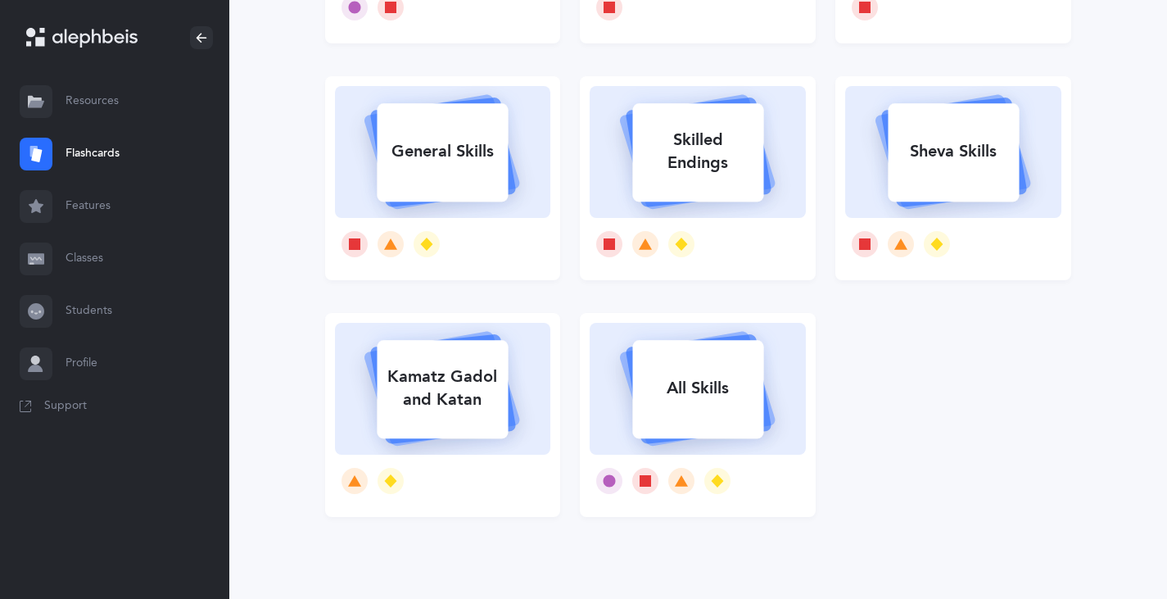
click at [413, 215] on icon at bounding box center [442, 149] width 195 height 137
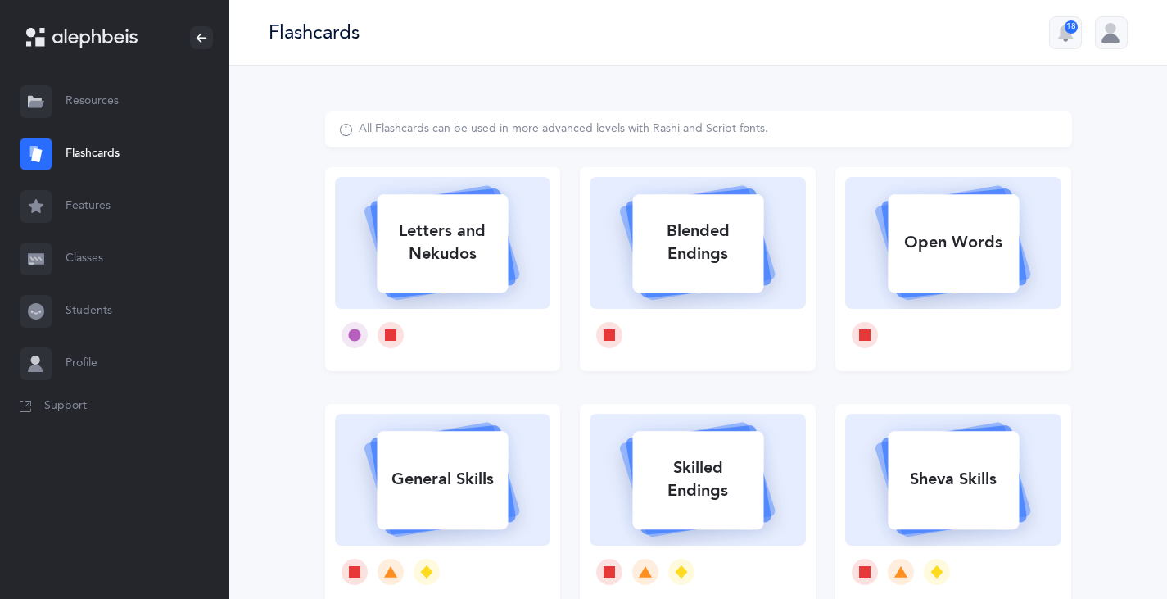
select select "single"
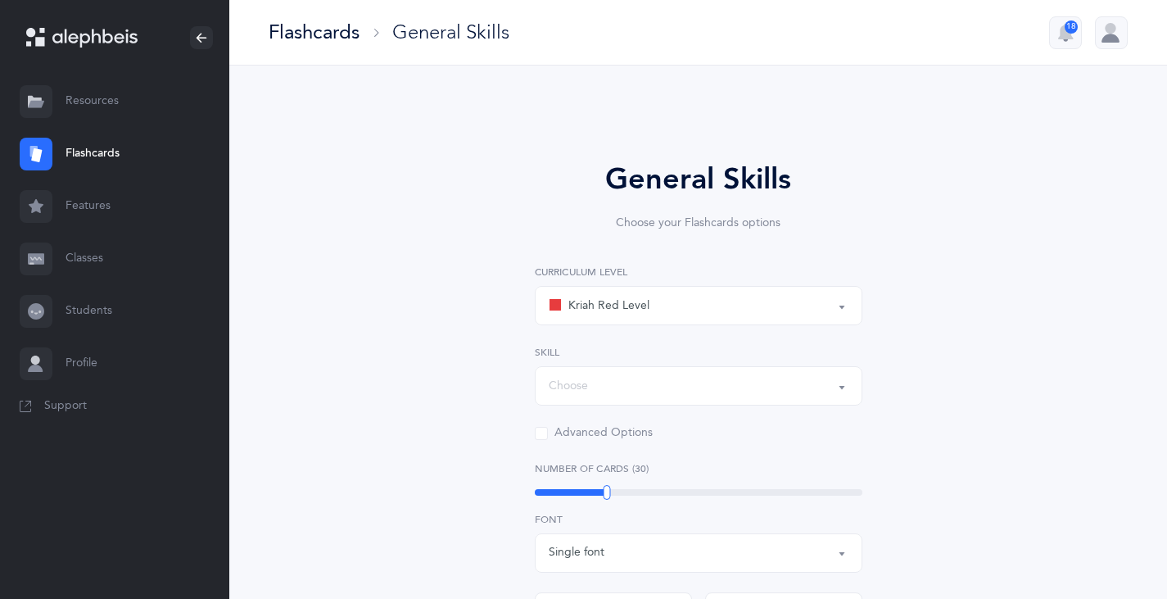
select select "Silent Letters"
select select
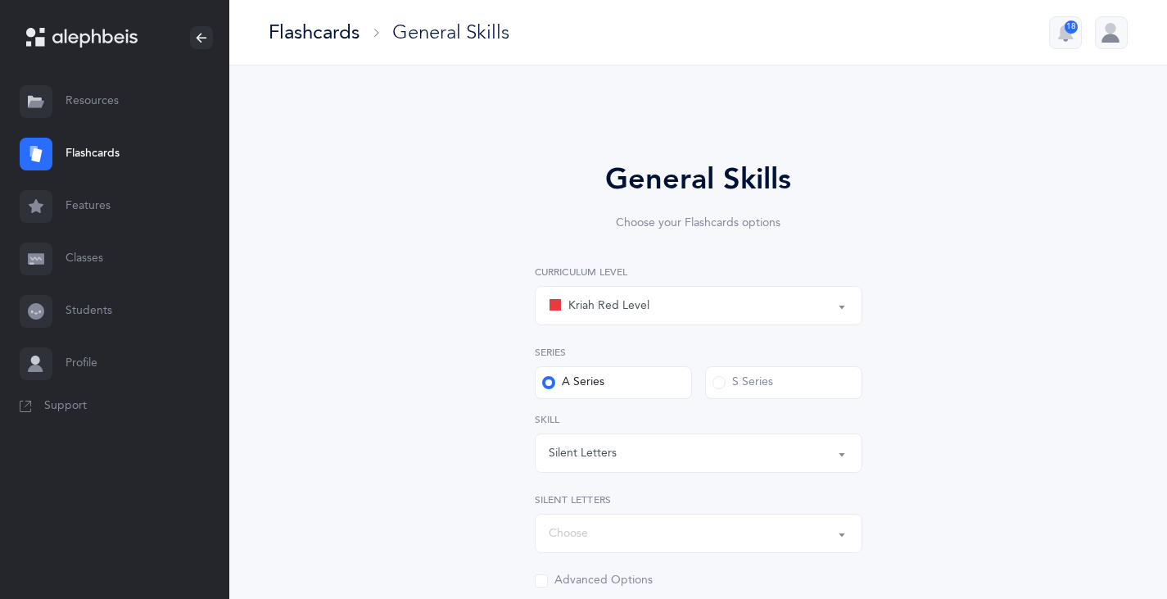
scroll to position [164, 0]
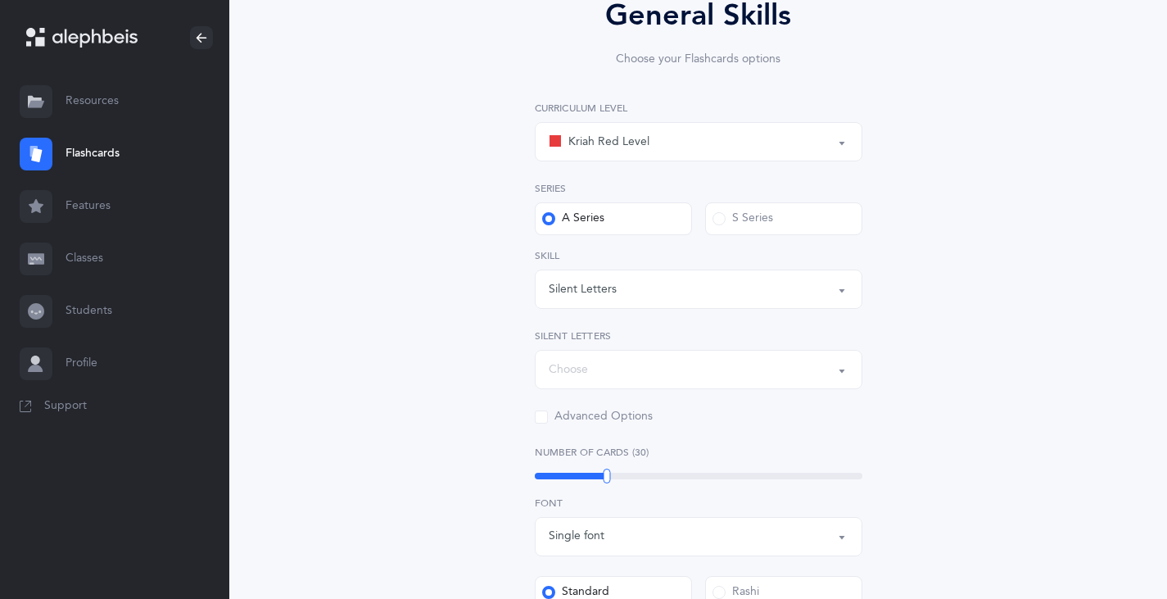
click at [836, 291] on button "Silent Letters" at bounding box center [699, 288] width 328 height 39
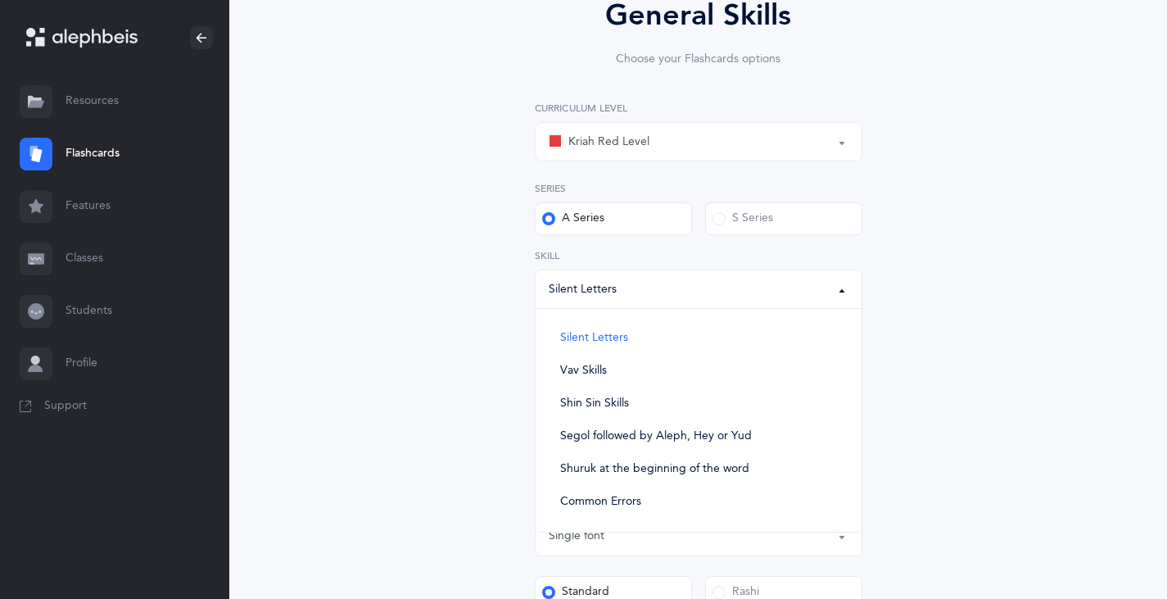
scroll to position [246, 0]
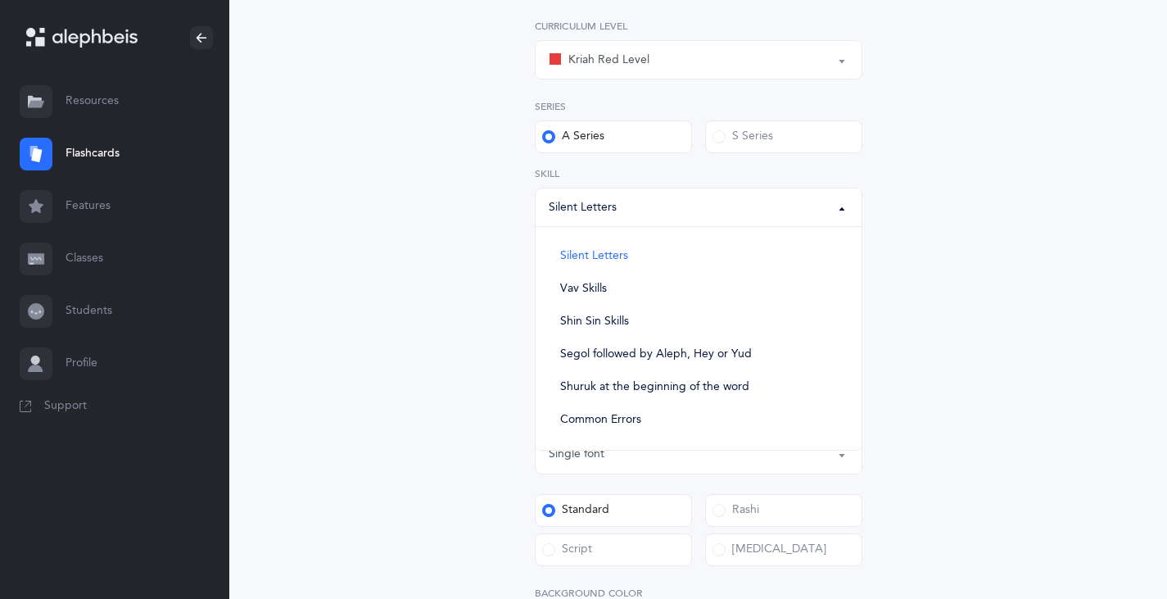
click at [417, 278] on div "General Skills Choose your Flashcards options Kriah Red Level Kriah Orange Leve…" at bounding box center [698, 399] width 747 height 1066
